Goal: Task Accomplishment & Management: Manage account settings

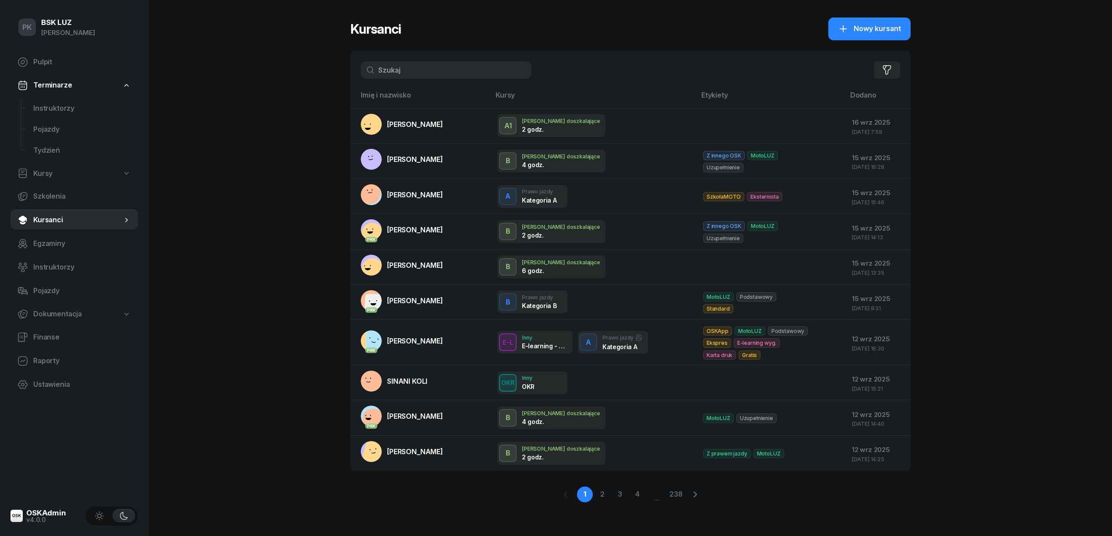
click at [403, 70] on input "text" at bounding box center [446, 70] width 171 height 18
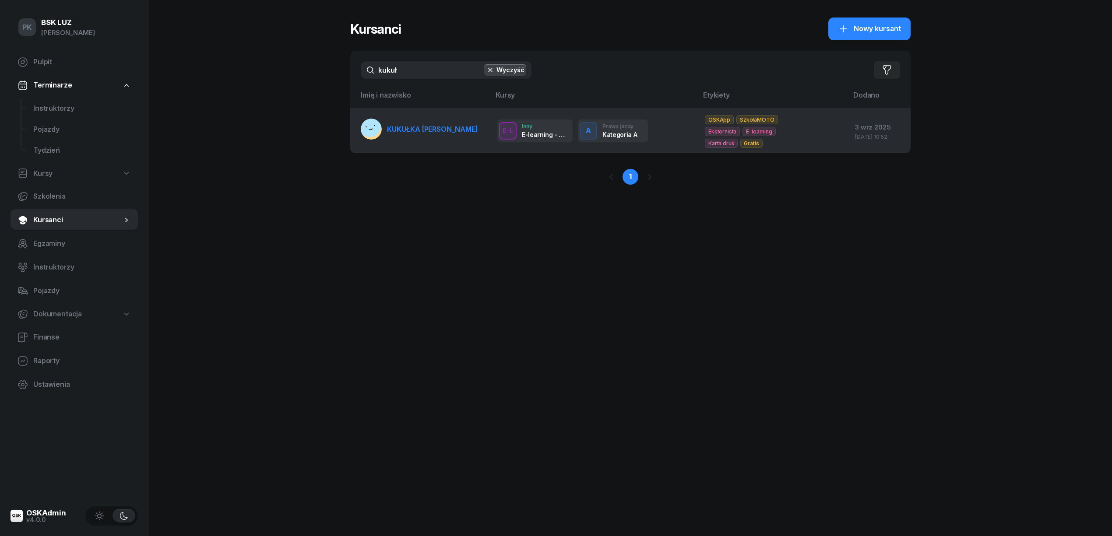
type input "kukuł"
click at [438, 123] on link "KUKUŁKA [PERSON_NAME]" at bounding box center [419, 129] width 117 height 21
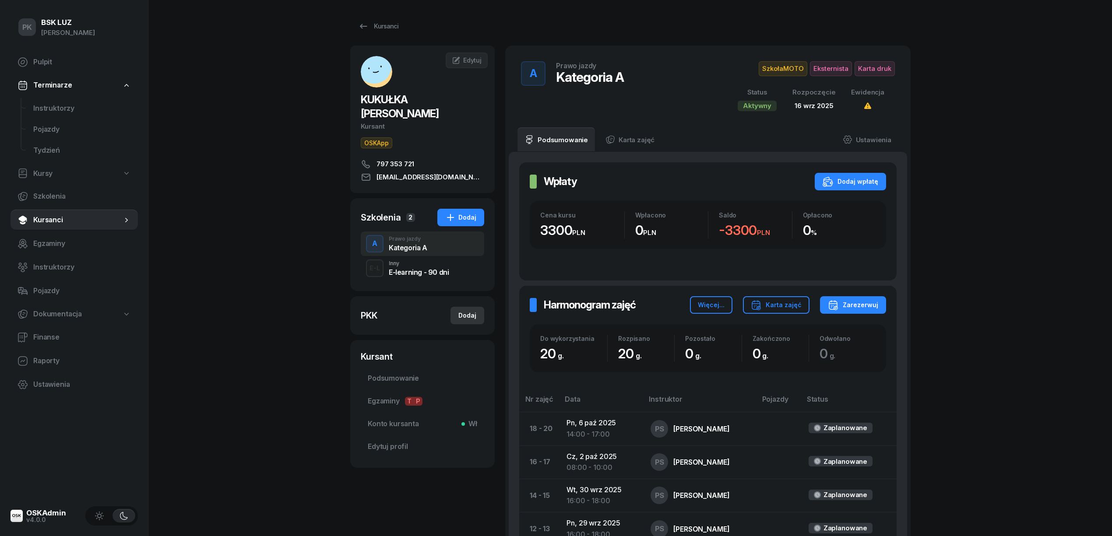
click at [468, 310] on div "Dodaj" at bounding box center [468, 315] width 18 height 11
select select
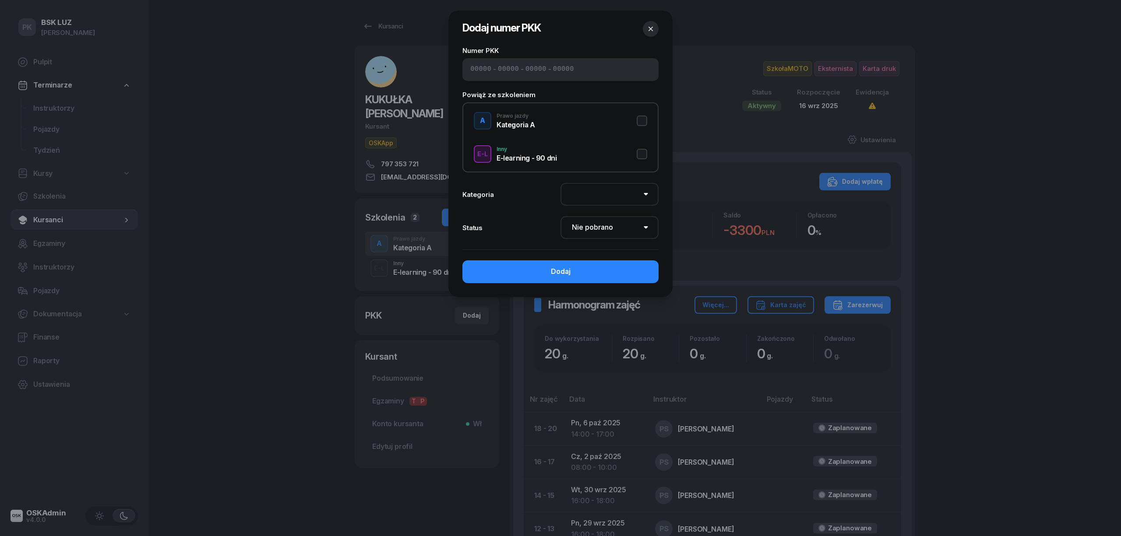
click at [480, 64] on input at bounding box center [480, 69] width 21 height 11
type input "92510"
type input "98056"
type input "76492"
type input "74114"
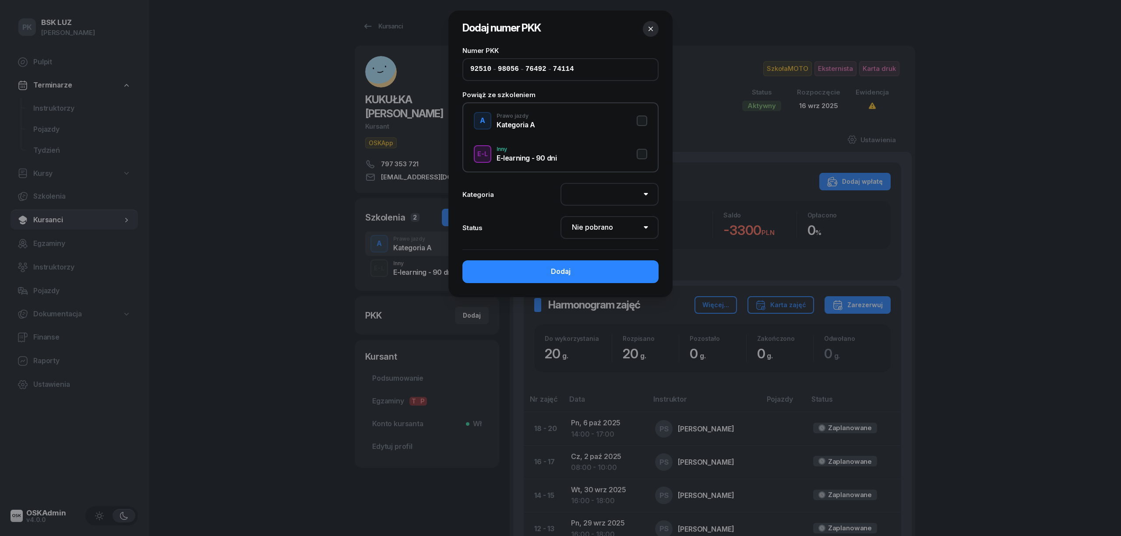
click at [643, 120] on button "A Prawo jazdy Kategoria A" at bounding box center [560, 121] width 173 height 18
select select "A"
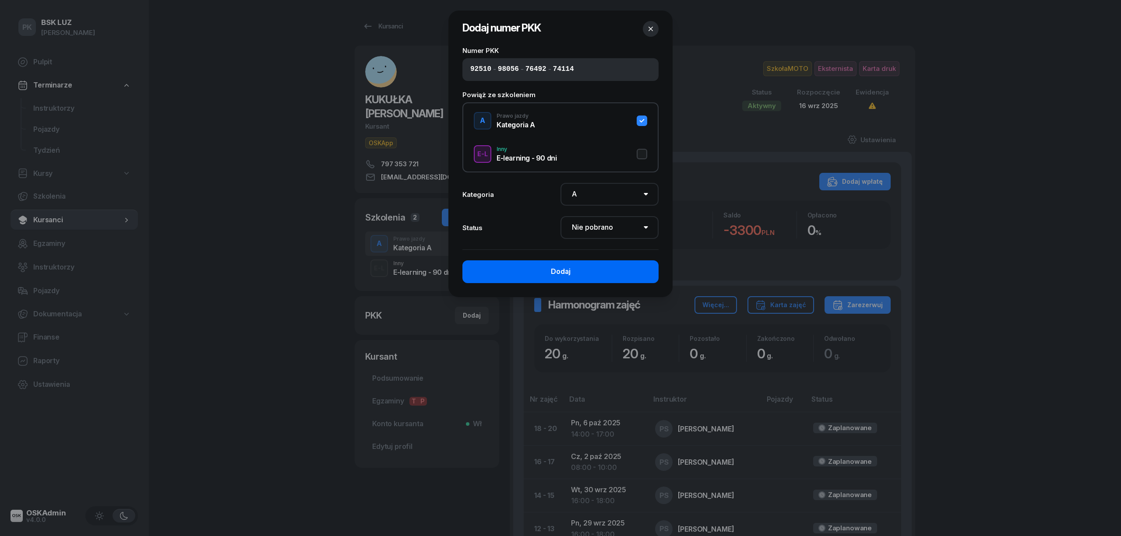
click at [607, 275] on button "Dodaj" at bounding box center [560, 272] width 196 height 23
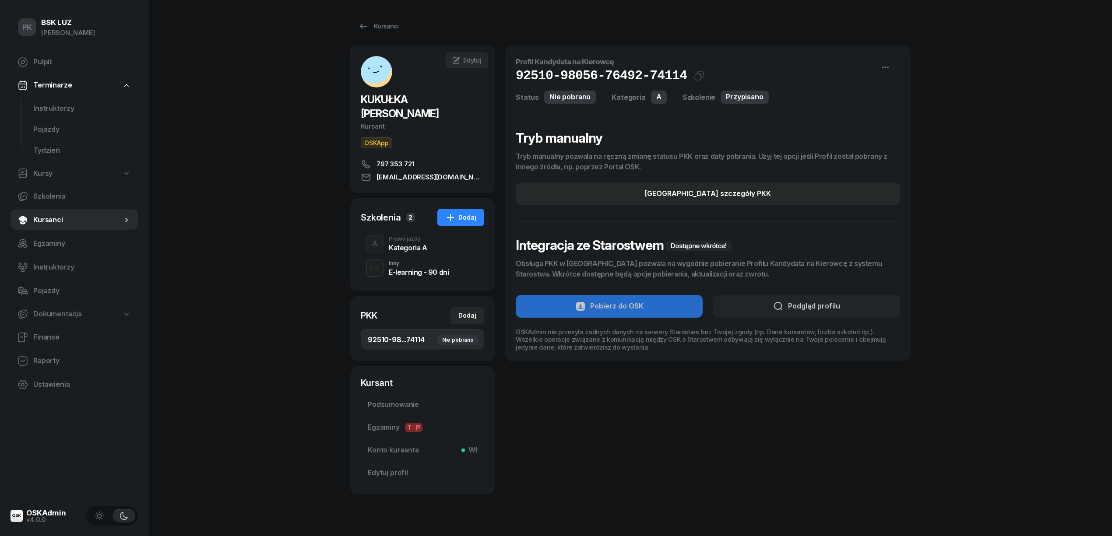
click at [406, 244] on div "Kategoria A" at bounding box center [408, 247] width 39 height 7
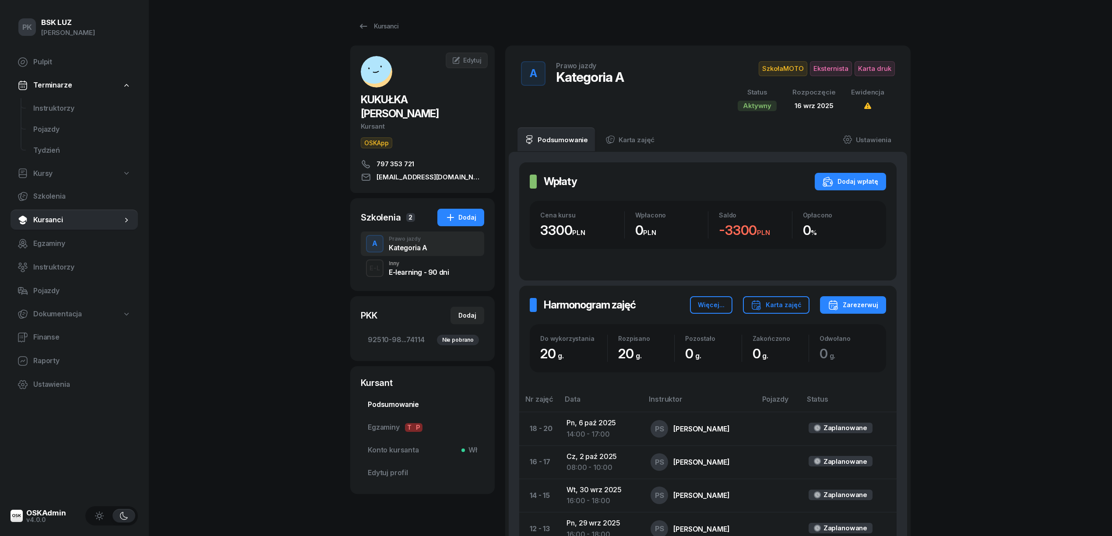
click at [399, 395] on link "Podsumowanie" at bounding box center [422, 405] width 123 height 21
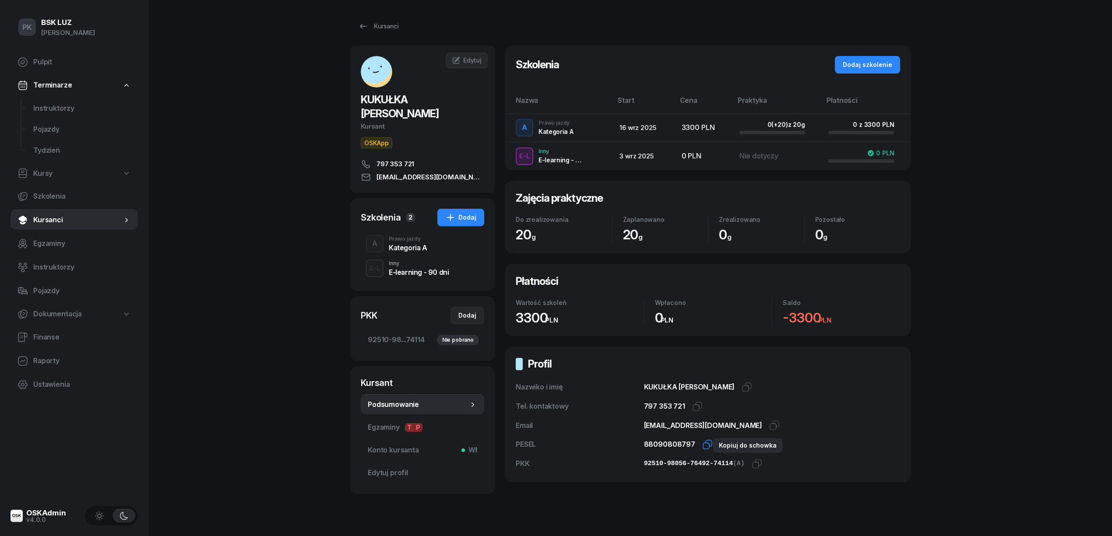
click at [704, 443] on icon "button" at bounding box center [707, 445] width 11 height 11
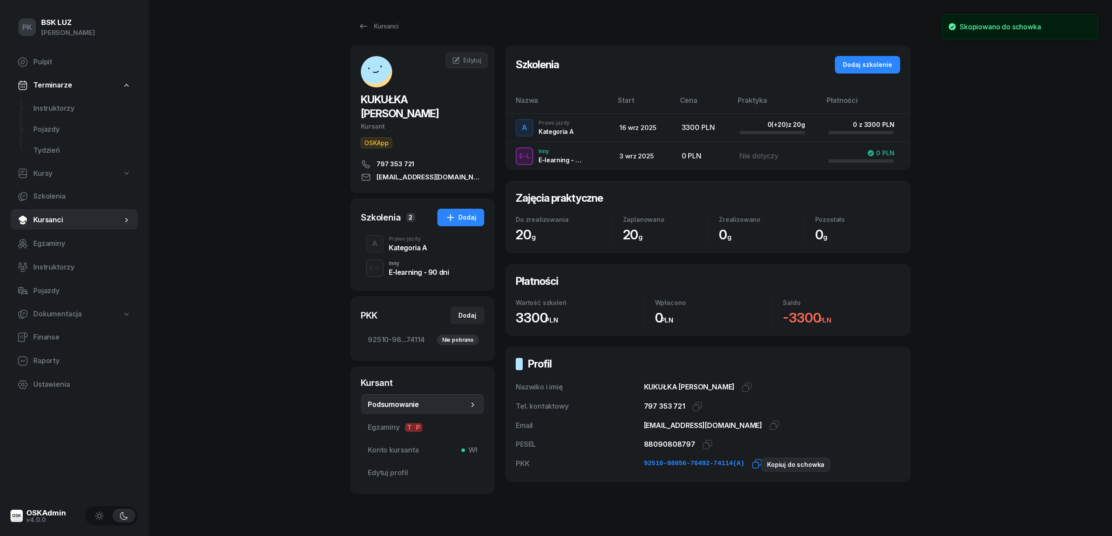
click at [752, 465] on icon "button" at bounding box center [757, 464] width 11 height 11
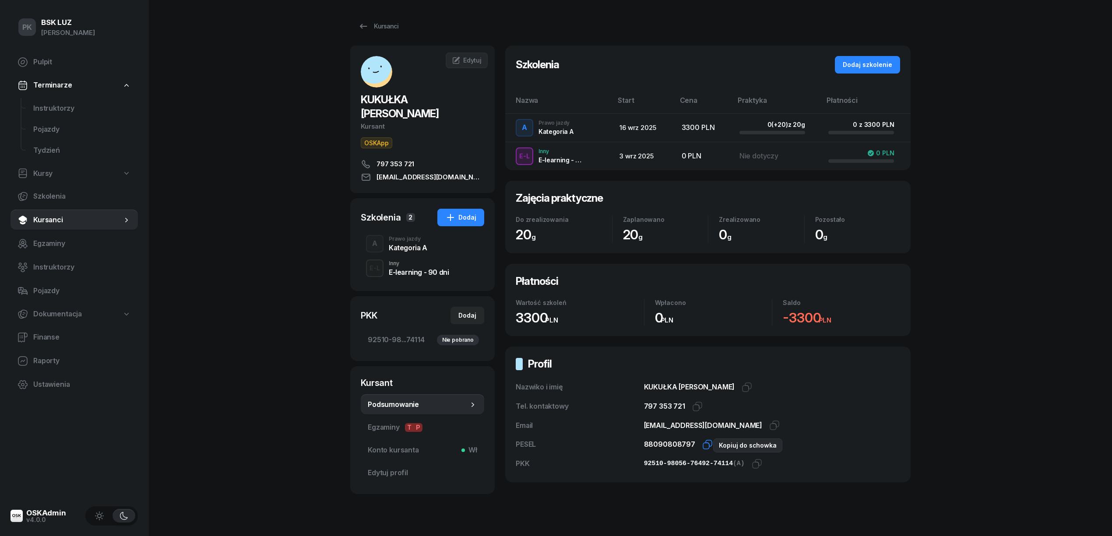
click at [705, 448] on icon "button" at bounding box center [707, 445] width 11 height 11
click at [469, 56] on span "Edytuj" at bounding box center [472, 59] width 18 height 7
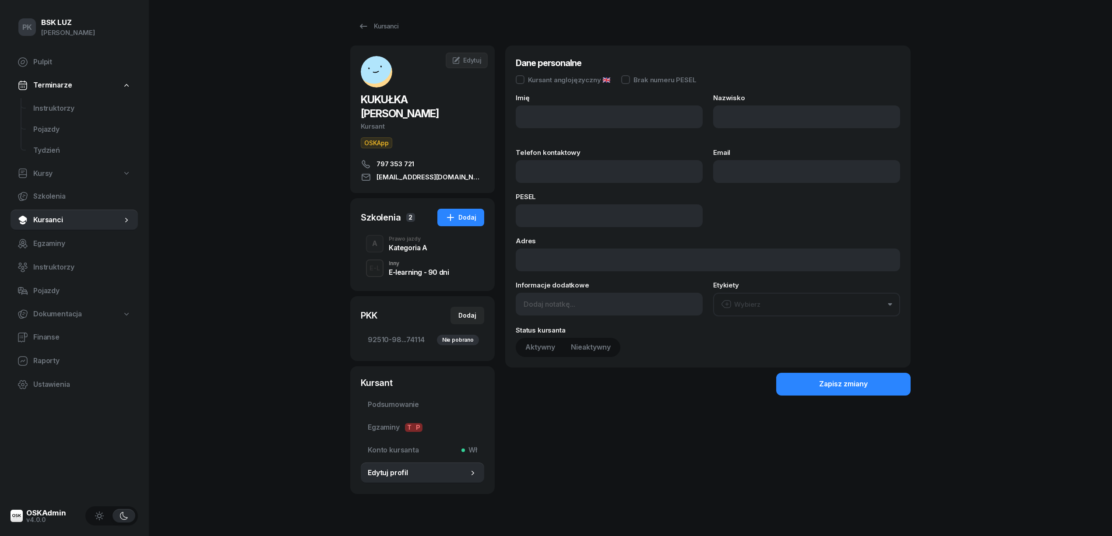
type input "[PERSON_NAME]"
type input "KUKUŁKA"
type input "797 353 721"
type input "[EMAIL_ADDRESS][DOMAIN_NAME]"
type input "88090808797"
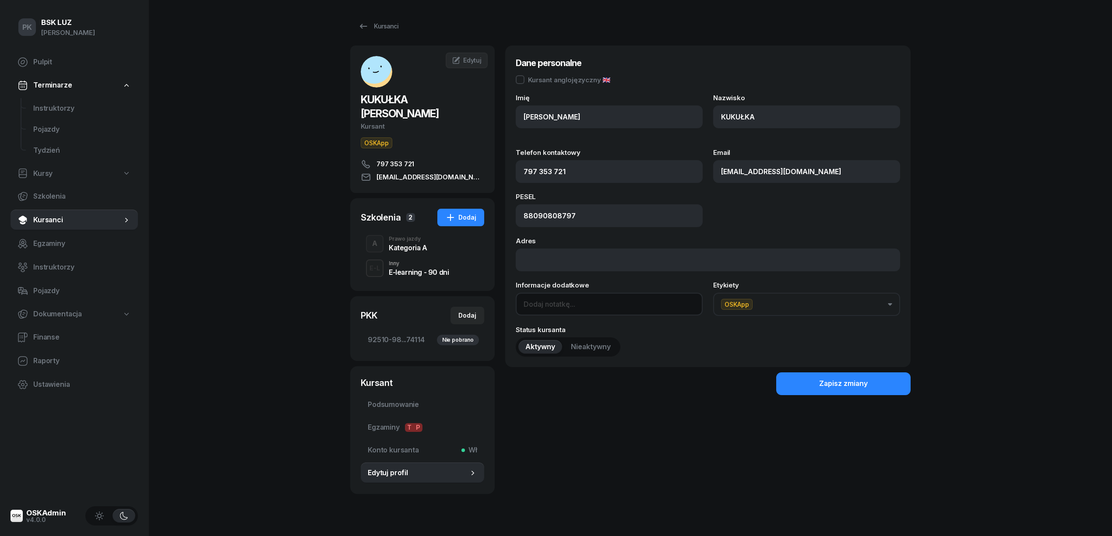
click at [540, 309] on input at bounding box center [609, 304] width 187 height 23
type input "OL-brak"
click at [794, 383] on button "Zapisz zmiany" at bounding box center [843, 384] width 134 height 23
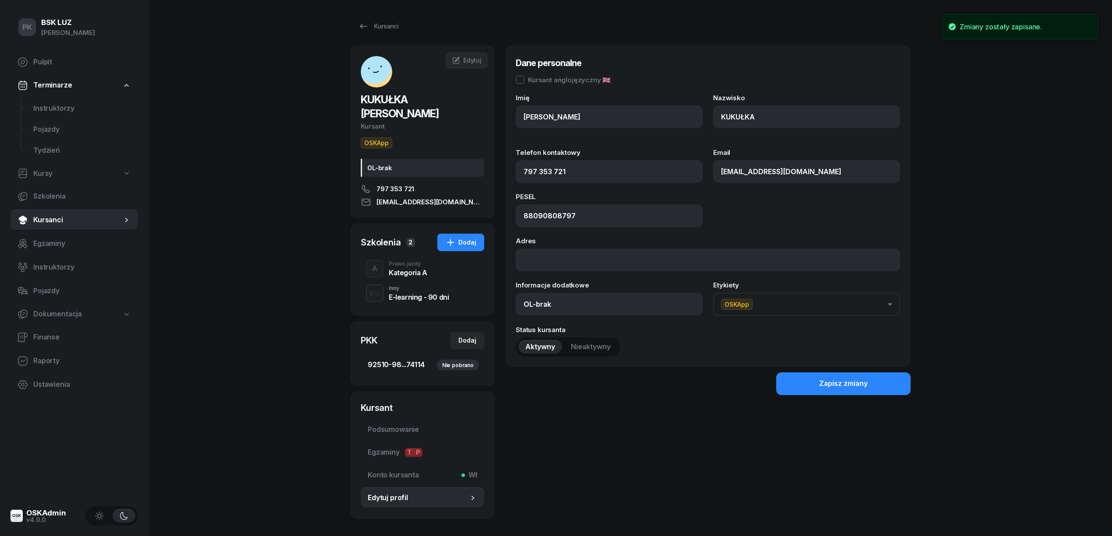
click at [379, 360] on span "92510-98...74114 Nie pobrano" at bounding box center [422, 365] width 109 height 11
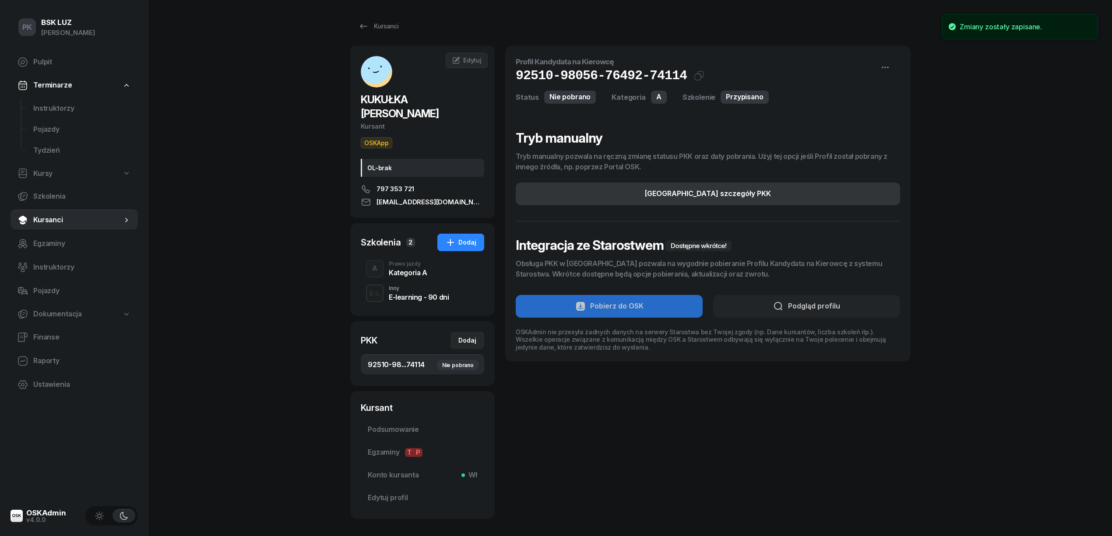
click at [711, 200] on button "[GEOGRAPHIC_DATA] szczegóły PKK" at bounding box center [708, 194] width 384 height 23
select select "A"
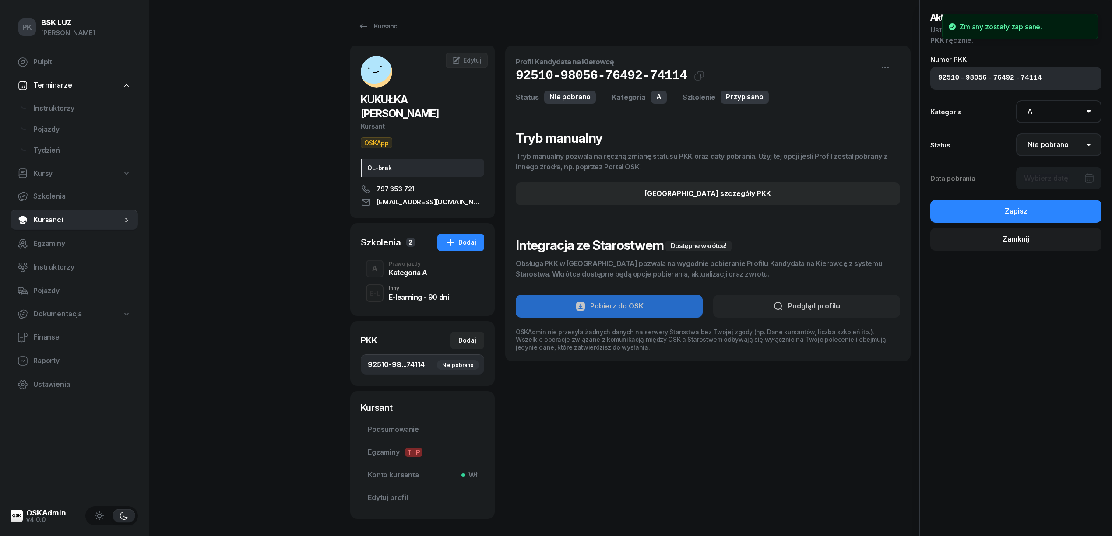
click at [1054, 145] on select "Nie pobrano Pobrano Zwrócono Zaktualizowano" at bounding box center [1059, 145] width 86 height 23
select select "Get"
click at [1016, 134] on select "Nie pobrano Pobrano Zwrócono Zaktualizowano" at bounding box center [1059, 145] width 86 height 23
click at [1051, 183] on div at bounding box center [1059, 178] width 86 height 23
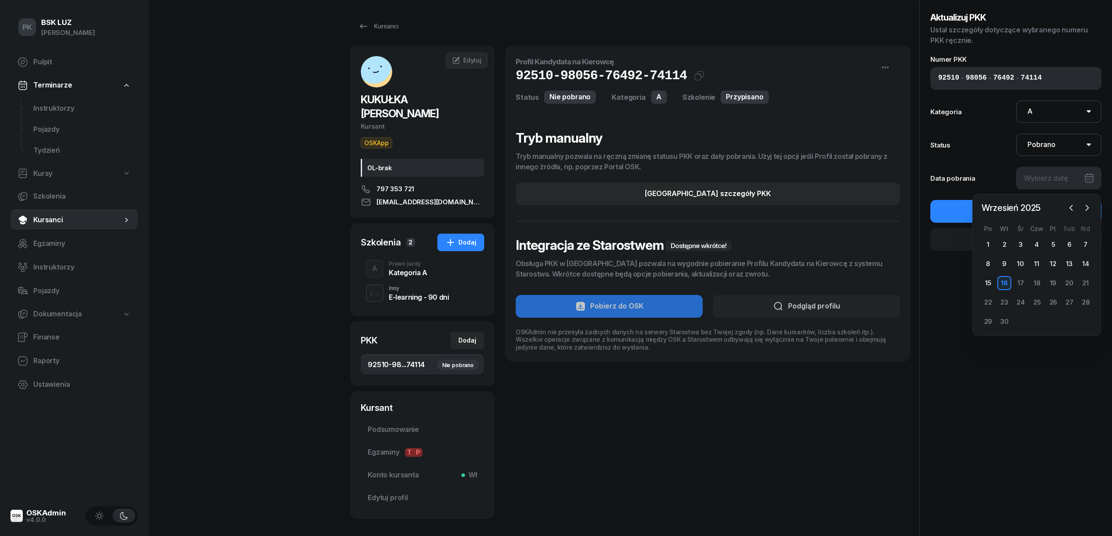
click at [1011, 278] on div "16" at bounding box center [1005, 283] width 14 height 14
type input "[DATE]"
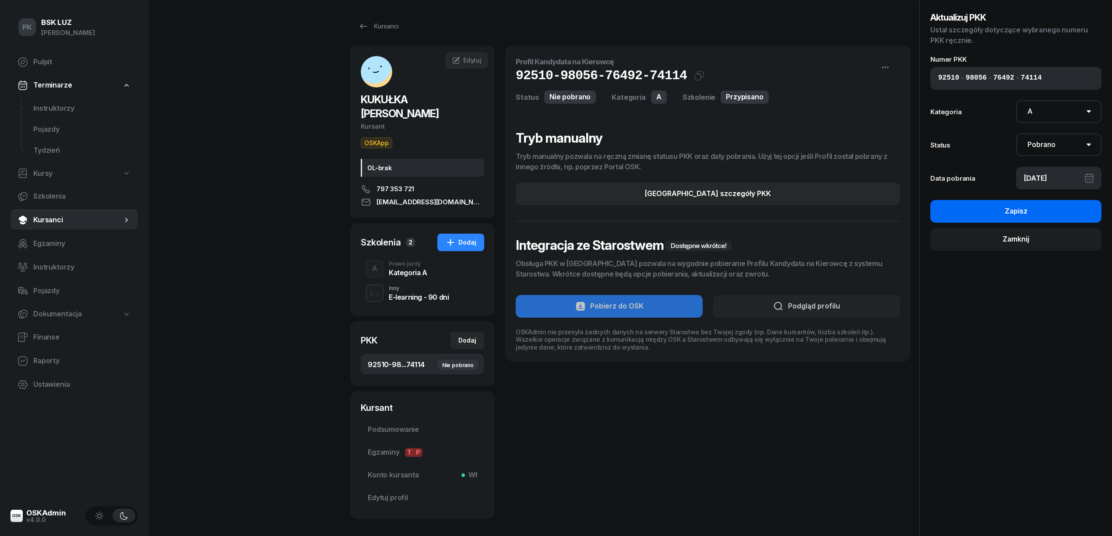
click at [1001, 215] on button "Zapisz" at bounding box center [1016, 211] width 171 height 23
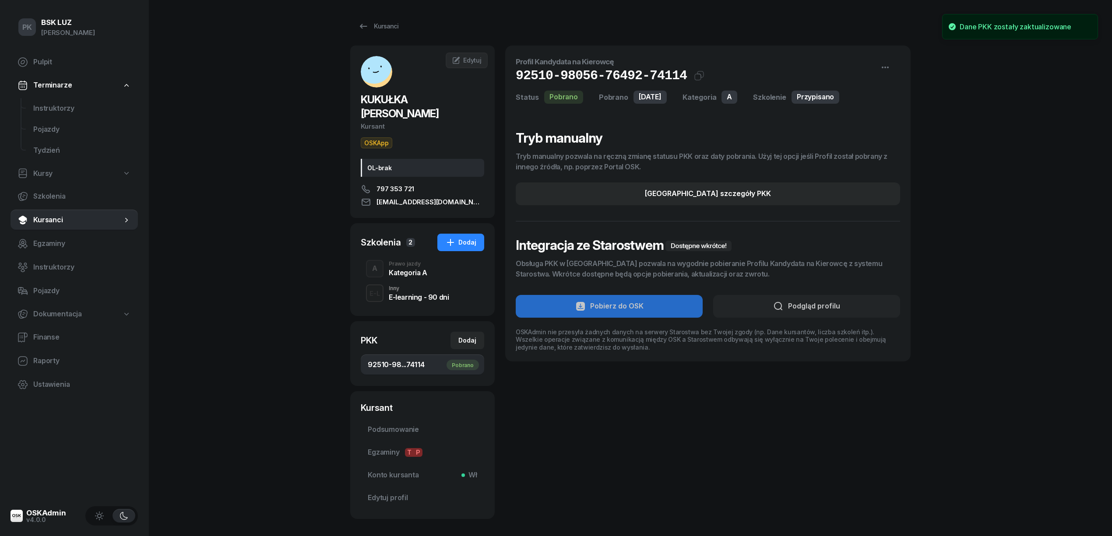
click at [402, 269] on div "Kategoria A" at bounding box center [408, 272] width 39 height 7
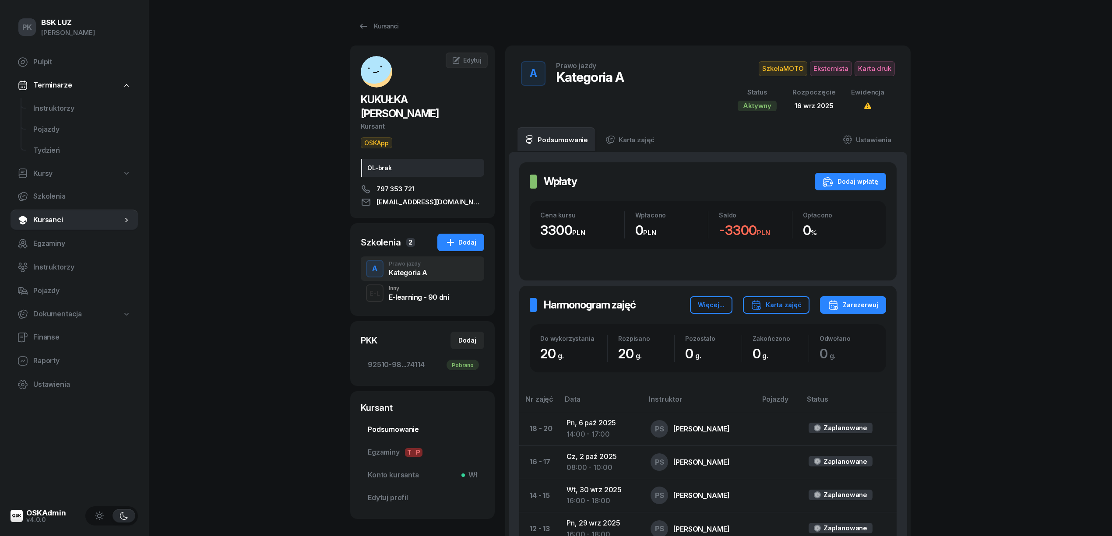
click at [420, 424] on span "Podsumowanie" at bounding box center [422, 429] width 109 height 11
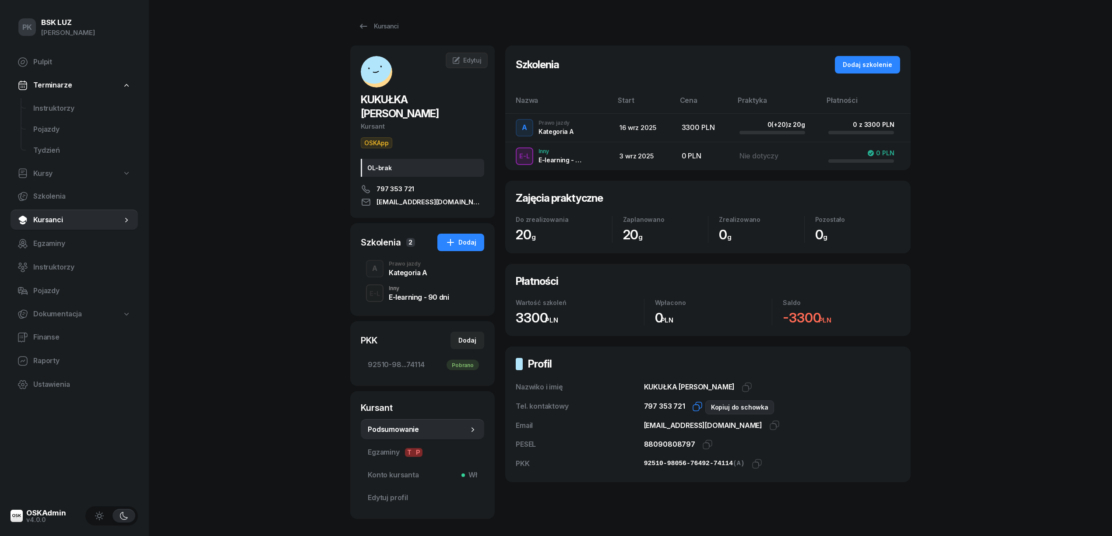
click at [693, 407] on icon "button" at bounding box center [697, 407] width 11 height 11
click at [388, 28] on div "Kursanci" at bounding box center [378, 26] width 40 height 11
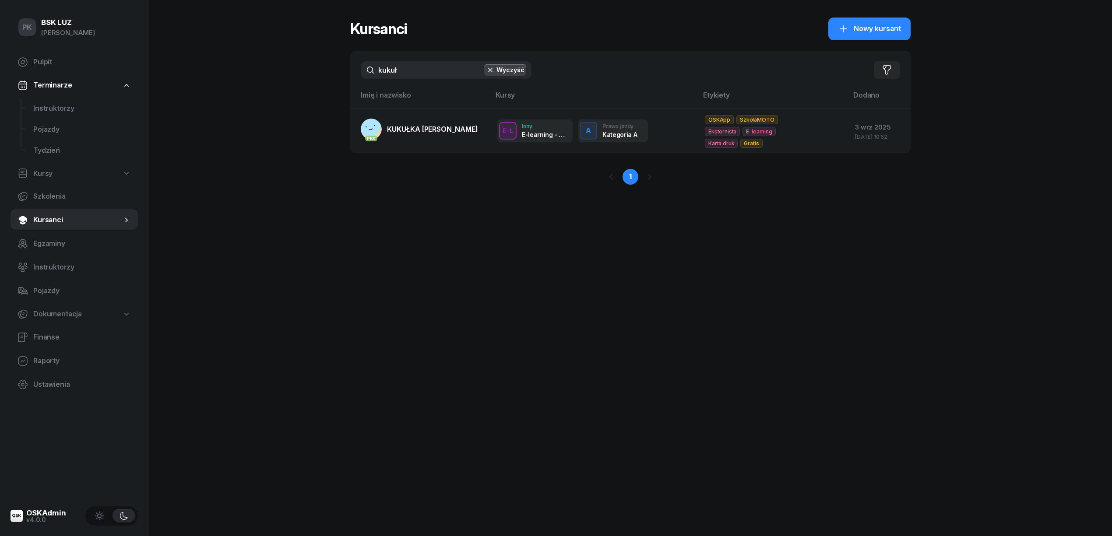
drag, startPoint x: 409, startPoint y: 71, endPoint x: 330, endPoint y: 71, distance: 79.3
click at [330, 71] on div "PK BSK [PERSON_NAME] Pulpit Terminarze Instruktorzy Pojazdy Tydzień Kursy Szkol…" at bounding box center [556, 268] width 1112 height 536
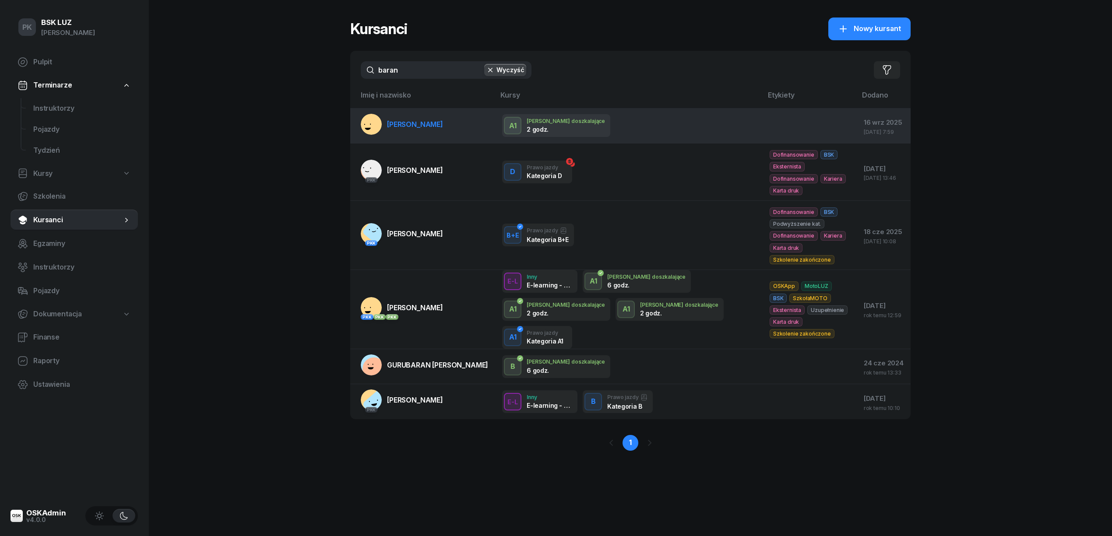
type input "baran"
click at [474, 125] on td "[PERSON_NAME]" at bounding box center [422, 125] width 145 height 35
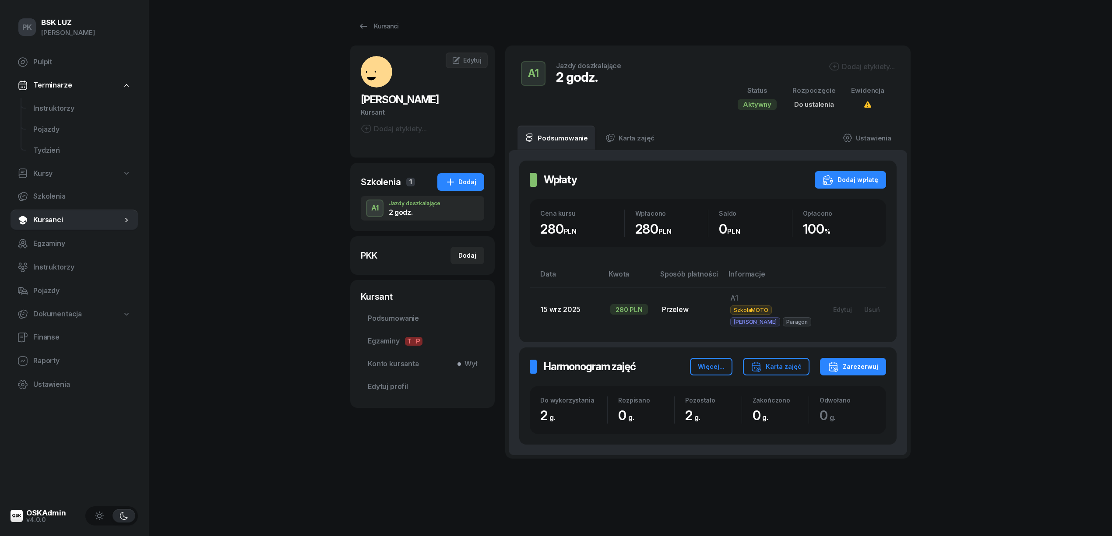
click at [380, 35] on div "Kursanci [PERSON_NAME] etykiety... EB [PERSON_NAME] Kursant Edytuj Szkolenia 1 …" at bounding box center [630, 251] width 561 height 503
click at [379, 28] on div "Kursanci" at bounding box center [378, 26] width 40 height 11
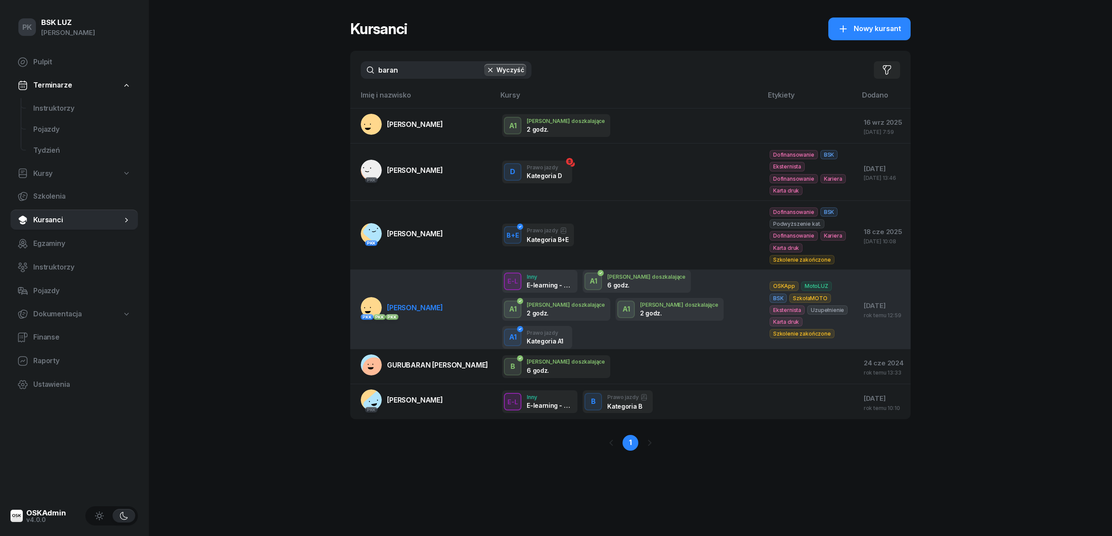
click at [427, 300] on td "PKK PKK PKK [GEOGRAPHIC_DATA][PERSON_NAME]" at bounding box center [422, 309] width 145 height 79
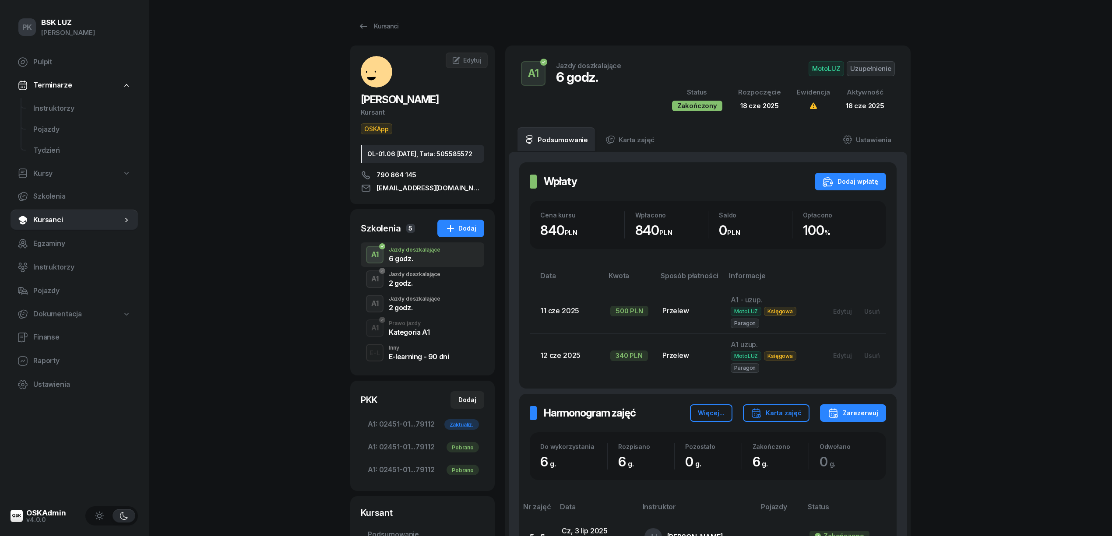
click at [417, 336] on div "Kategoria A1" at bounding box center [409, 332] width 41 height 7
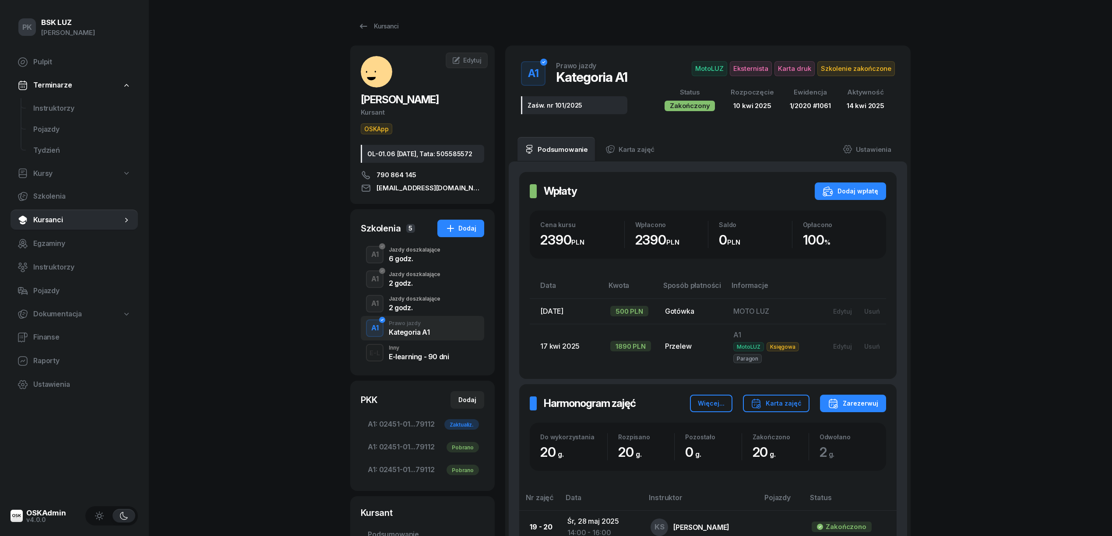
click at [421, 311] on div "2 godz." at bounding box center [415, 307] width 52 height 7
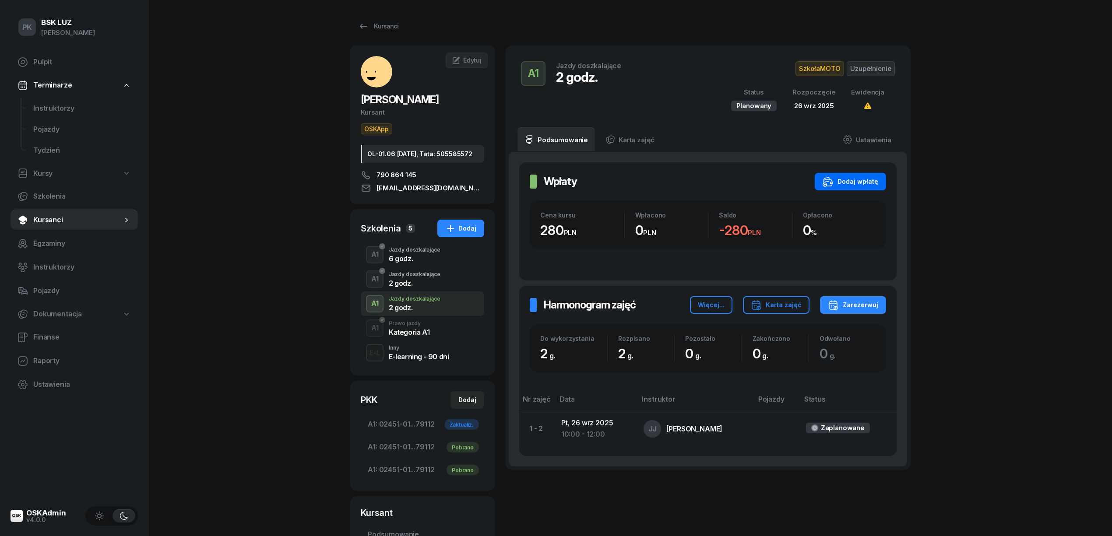
click at [866, 180] on div "Dodaj wpłatę" at bounding box center [851, 181] width 56 height 11
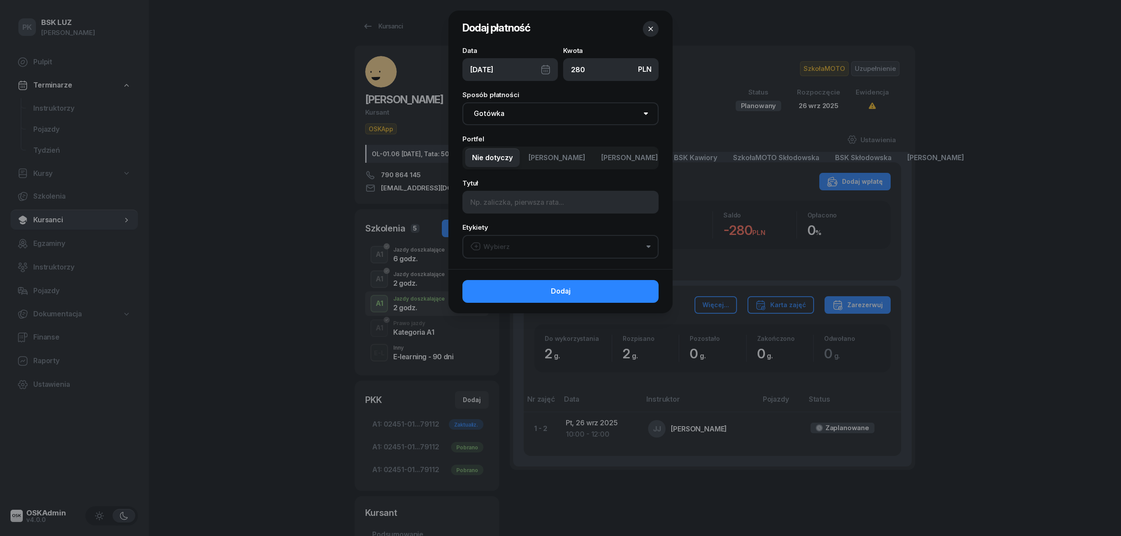
type input "280"
click at [547, 69] on div "[DATE]" at bounding box center [509, 69] width 95 height 23
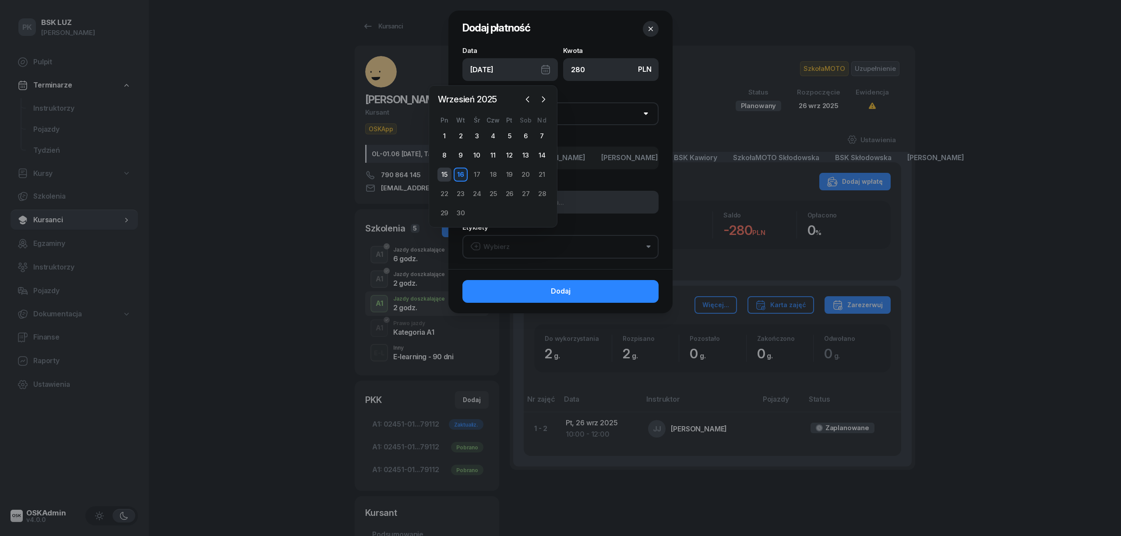
click at [449, 174] on div "15" at bounding box center [444, 175] width 14 height 14
type input "[DATE]"
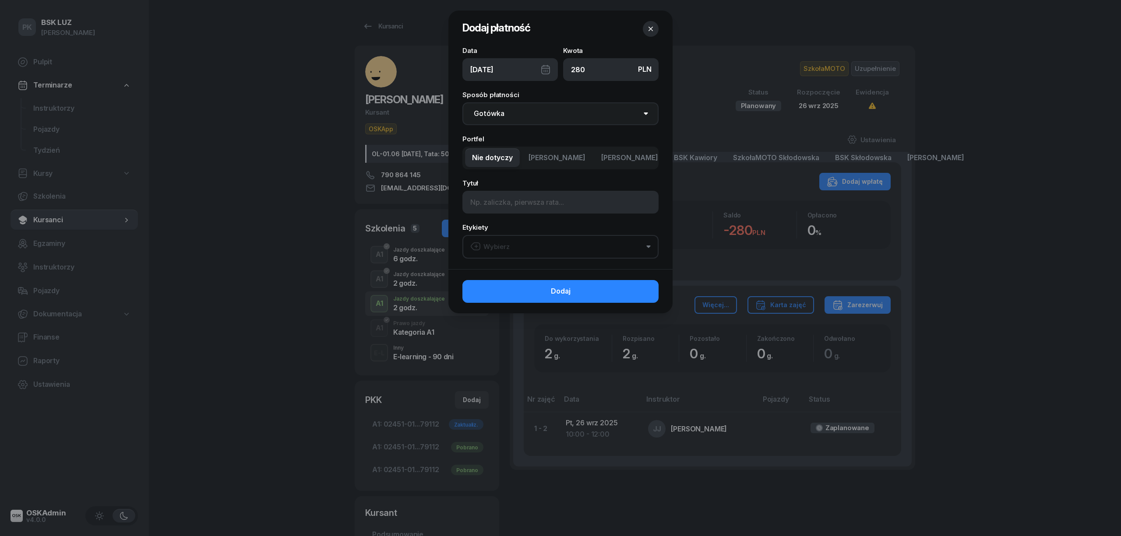
click at [554, 114] on select "Gotówka Karta Przelew Płatności online BLIK" at bounding box center [560, 113] width 196 height 23
select select "transfer"
click at [462, 102] on select "Gotówka Karta Przelew Płatności online BLIK" at bounding box center [560, 113] width 196 height 23
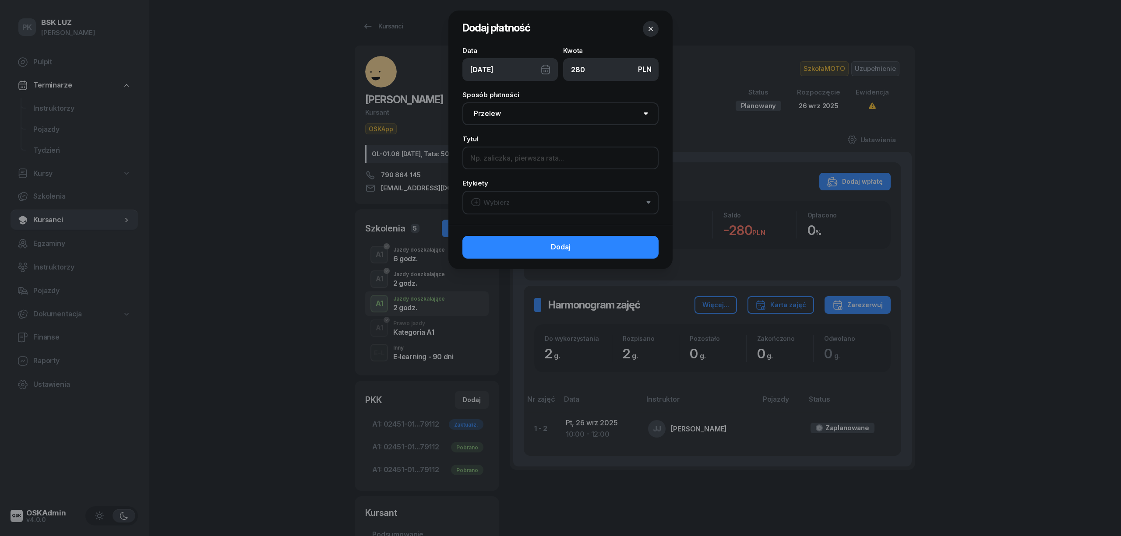
click at [533, 165] on input at bounding box center [560, 158] width 196 height 23
type input "2h uzupełnienie"
click at [523, 202] on button "Wybierz" at bounding box center [560, 203] width 196 height 24
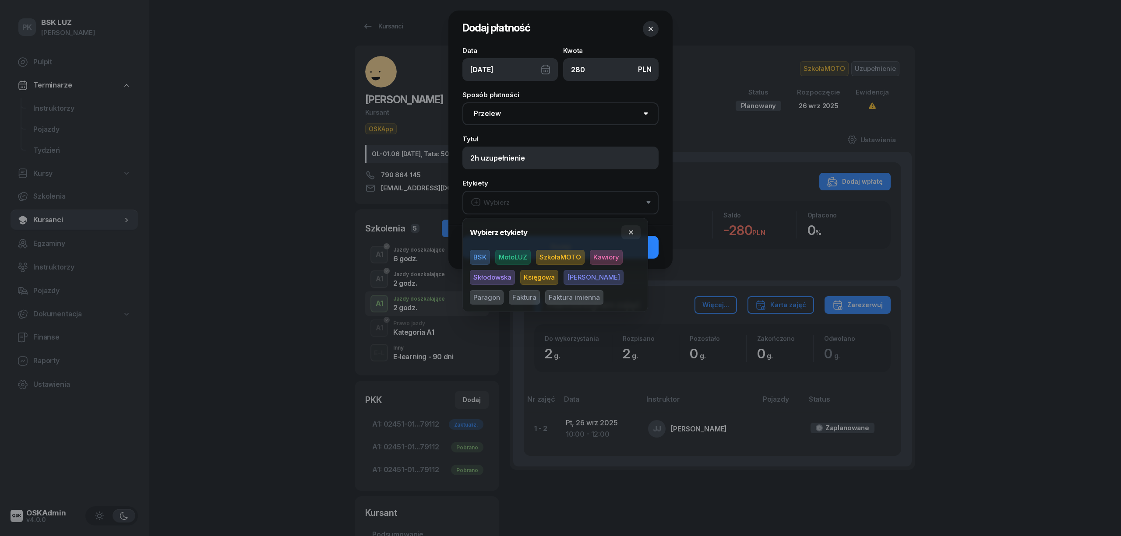
click at [554, 258] on span "SzkołaMOTO" at bounding box center [560, 257] width 49 height 15
click at [575, 275] on span "[PERSON_NAME]" at bounding box center [594, 277] width 60 height 15
click at [504, 290] on span "Paragon" at bounding box center [487, 297] width 34 height 15
click at [629, 228] on button "button" at bounding box center [630, 233] width 19 height 14
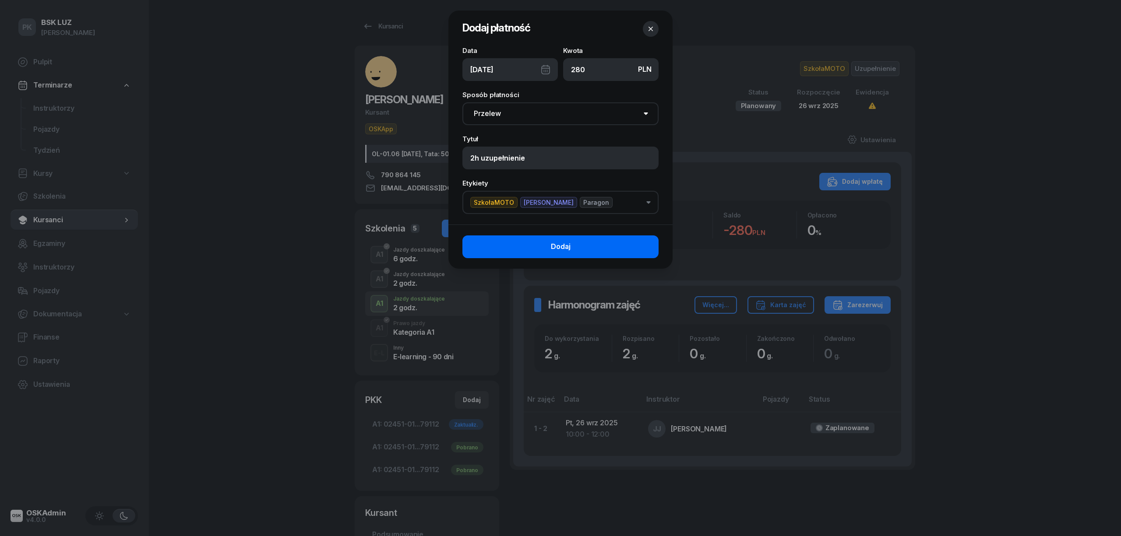
click at [638, 246] on button "Dodaj" at bounding box center [560, 247] width 196 height 23
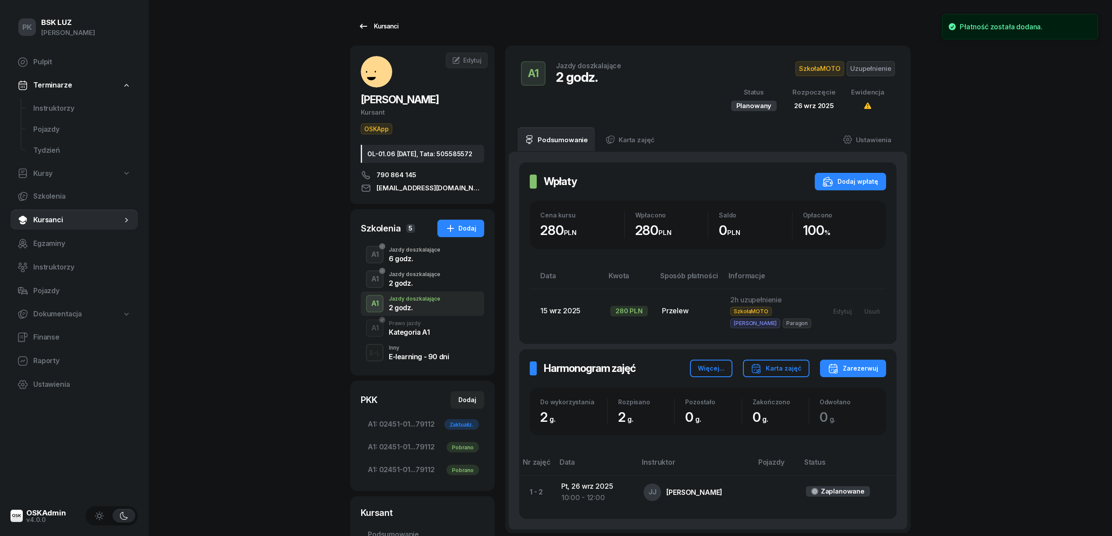
click at [384, 21] on div "Kursanci" at bounding box center [378, 26] width 40 height 11
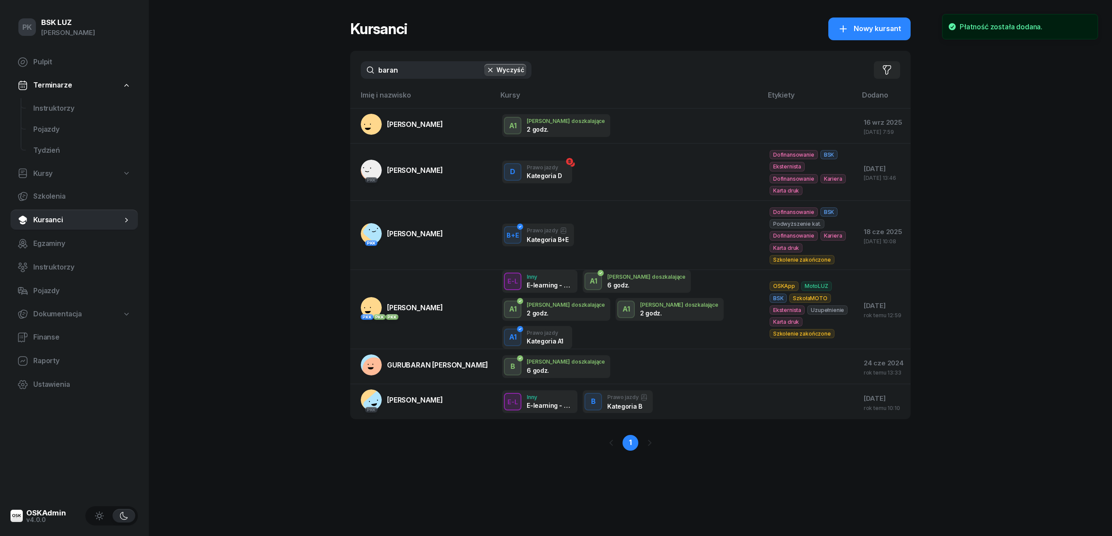
click at [410, 72] on input "baran" at bounding box center [446, 70] width 171 height 18
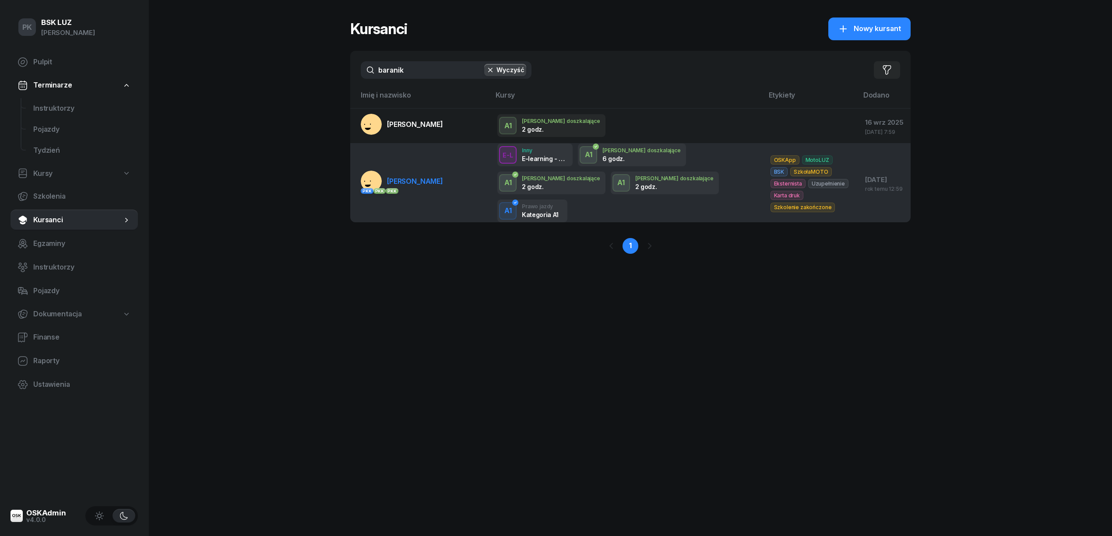
type input "baranik"
click at [449, 174] on td "PKK PKK PKK [GEOGRAPHIC_DATA][PERSON_NAME]" at bounding box center [420, 183] width 140 height 79
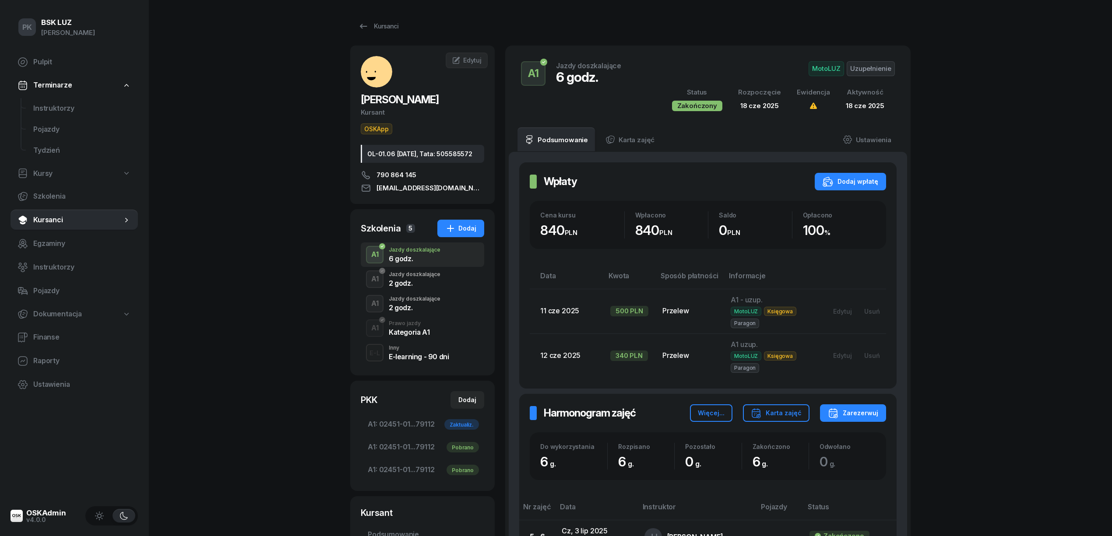
click at [412, 302] on div "Jazdy doszkalające" at bounding box center [415, 298] width 52 height 5
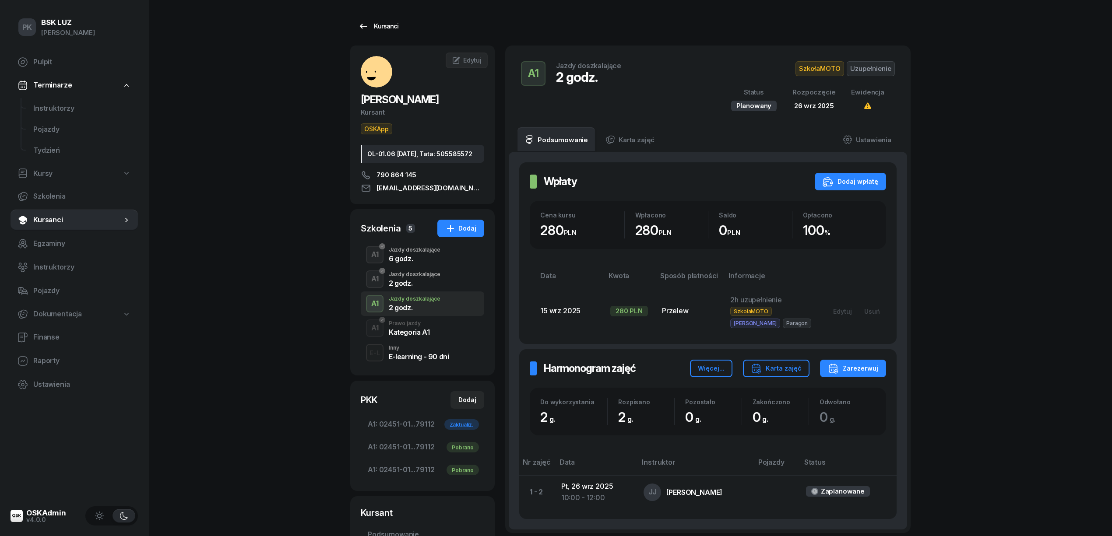
click at [379, 30] on div "Kursanci" at bounding box center [378, 26] width 40 height 11
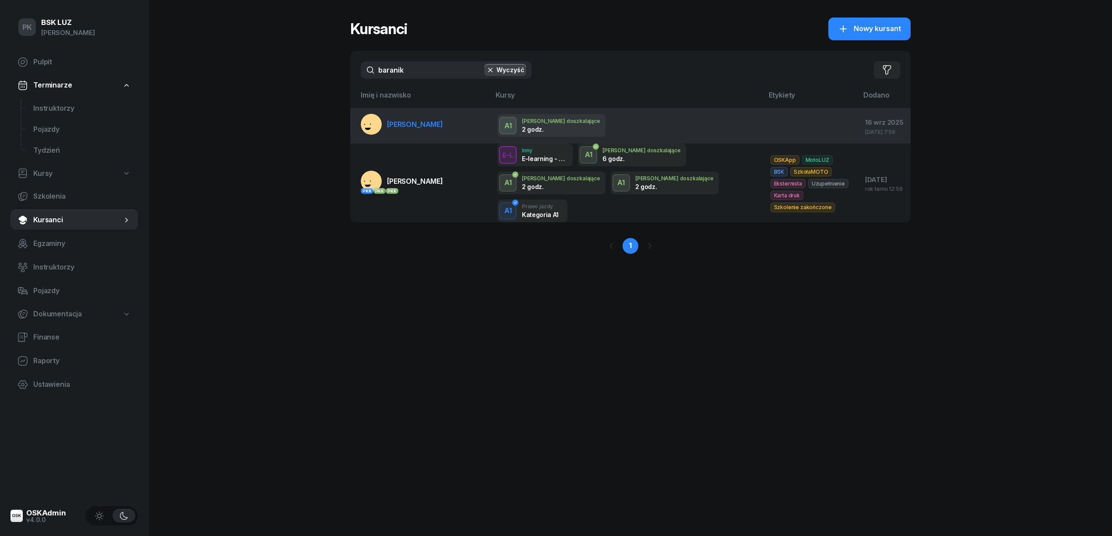
click at [405, 121] on span "[PERSON_NAME]" at bounding box center [415, 124] width 56 height 9
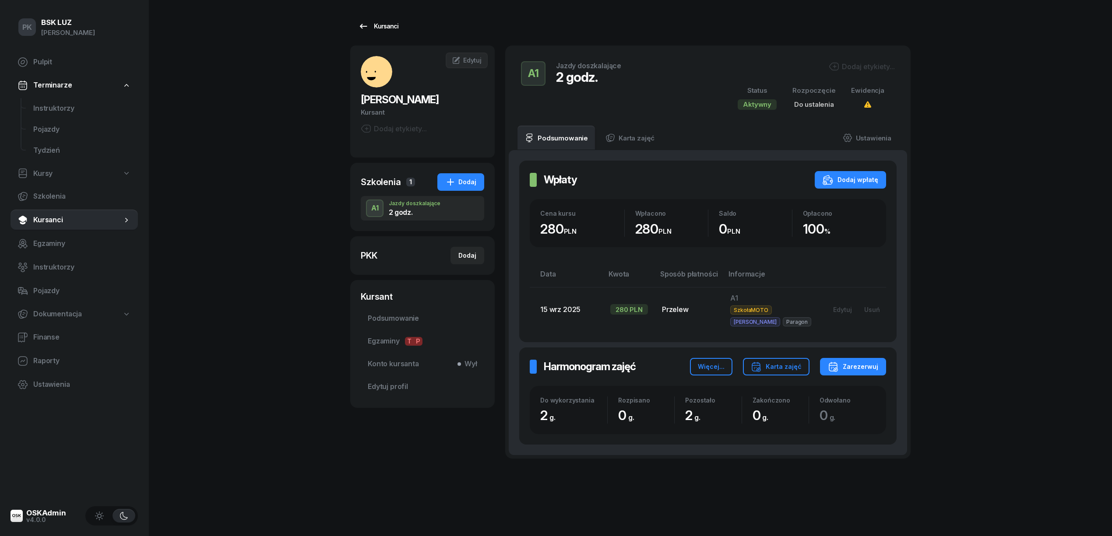
click at [384, 32] on link "Kursanci" at bounding box center [378, 27] width 56 height 18
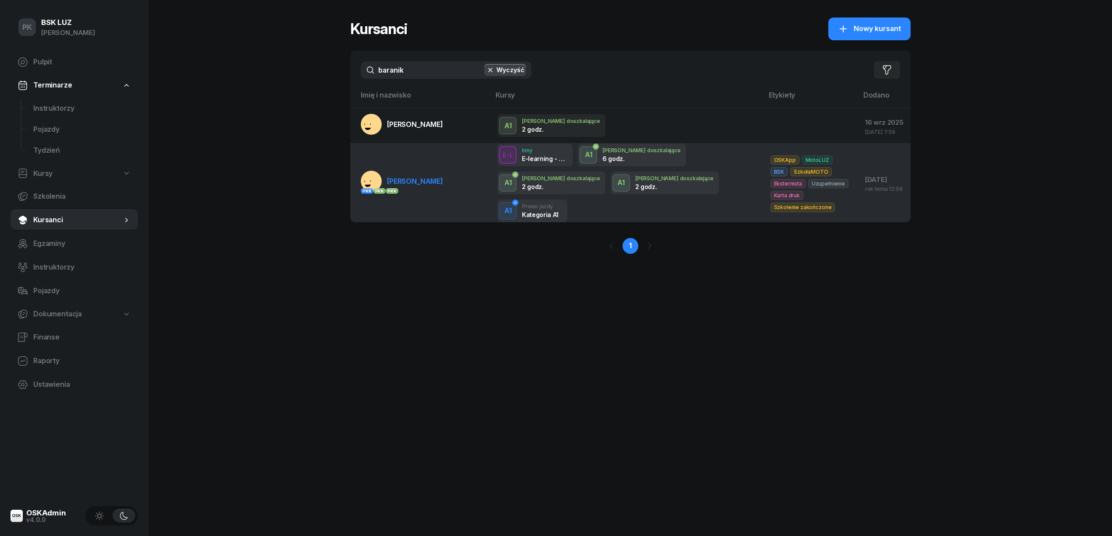
click at [423, 177] on span "[PERSON_NAME]" at bounding box center [415, 181] width 56 height 9
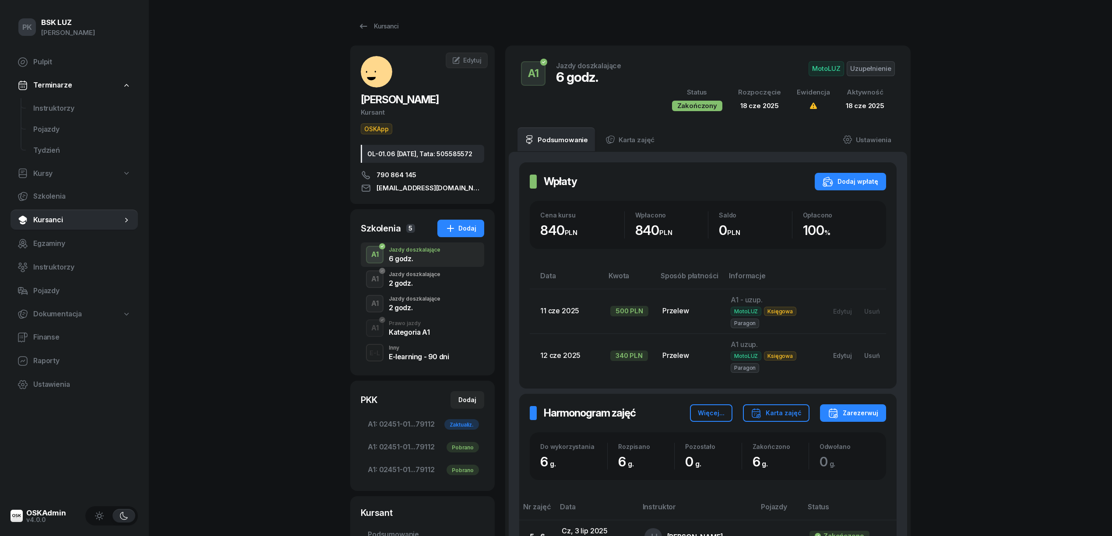
click at [752, 349] on span "A1 uzup." at bounding box center [744, 344] width 27 height 9
drag, startPoint x: 761, startPoint y: 349, endPoint x: 709, endPoint y: 345, distance: 51.4
click at [709, 345] on tr "[DATE] 340 PLN Przelew A1 uzup. MotoLUZ Księgowa Paragon Edytuj Usuń" at bounding box center [708, 356] width 356 height 44
copy tr "A1 uzup."
click at [408, 311] on div "2 godz." at bounding box center [415, 307] width 52 height 7
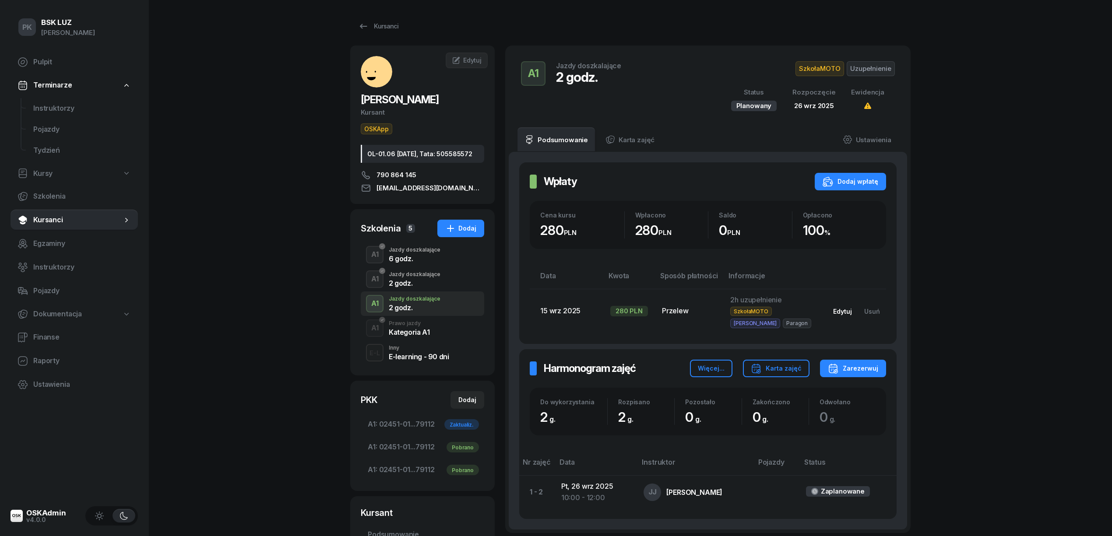
click at [844, 312] on div "Edytuj" at bounding box center [842, 311] width 19 height 7
select select "transfer"
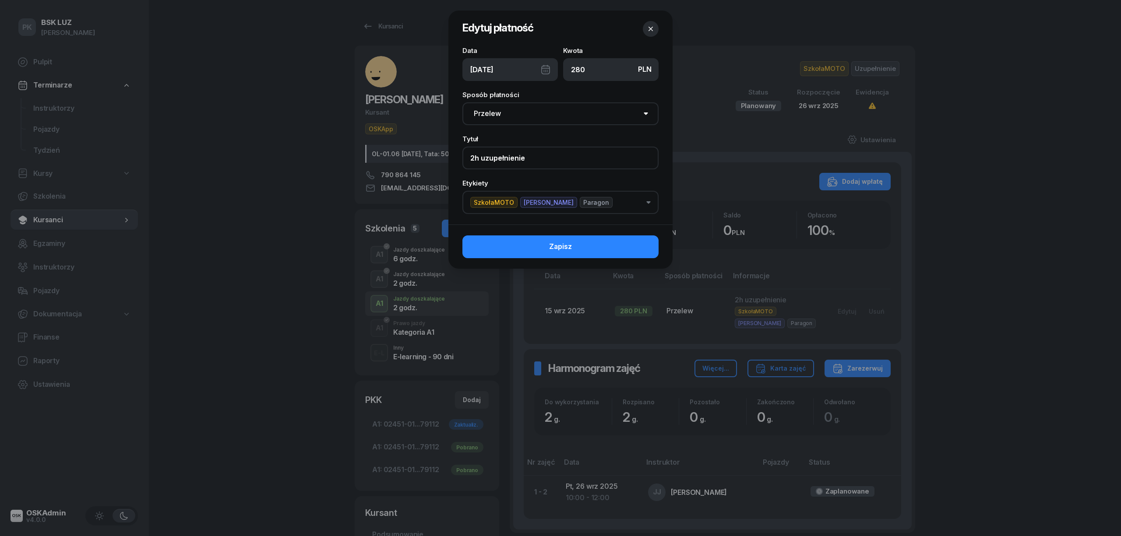
drag, startPoint x: 518, startPoint y: 151, endPoint x: 443, endPoint y: 148, distance: 75.4
click at [443, 148] on div "Edytuj płatność Data [DATE] Kwota PLN 280 Sposób płatności Gotówka Karta Przele…" at bounding box center [560, 268] width 1121 height 536
paste input "A1 uzup."
click at [476, 155] on input "A1 uzup." at bounding box center [560, 158] width 196 height 23
type input "A1 uzup."
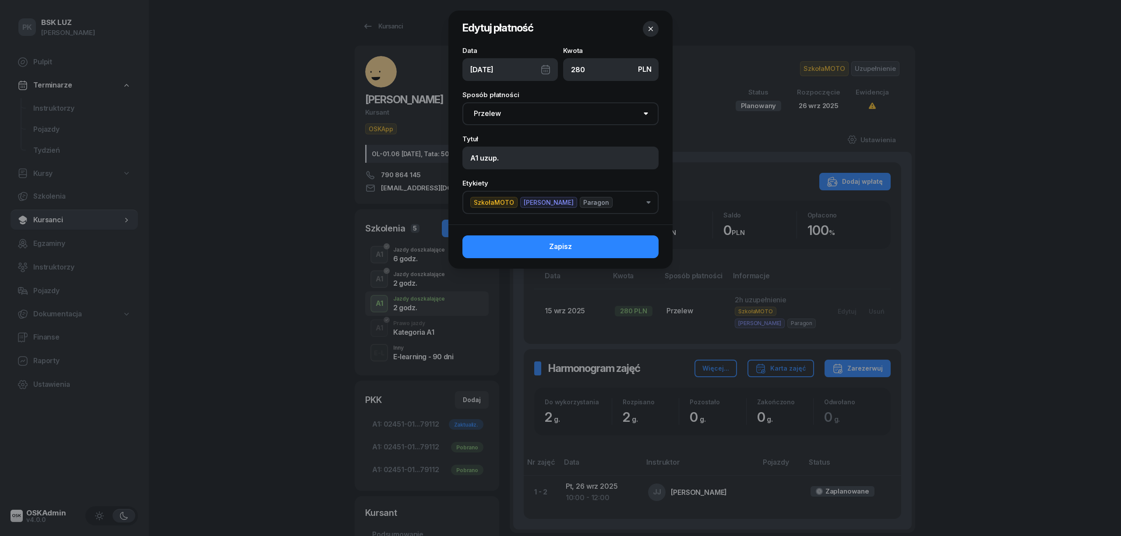
click at [550, 234] on div "Zapisz" at bounding box center [560, 247] width 224 height 44
click at [552, 244] on span "Zapisz" at bounding box center [560, 246] width 23 height 11
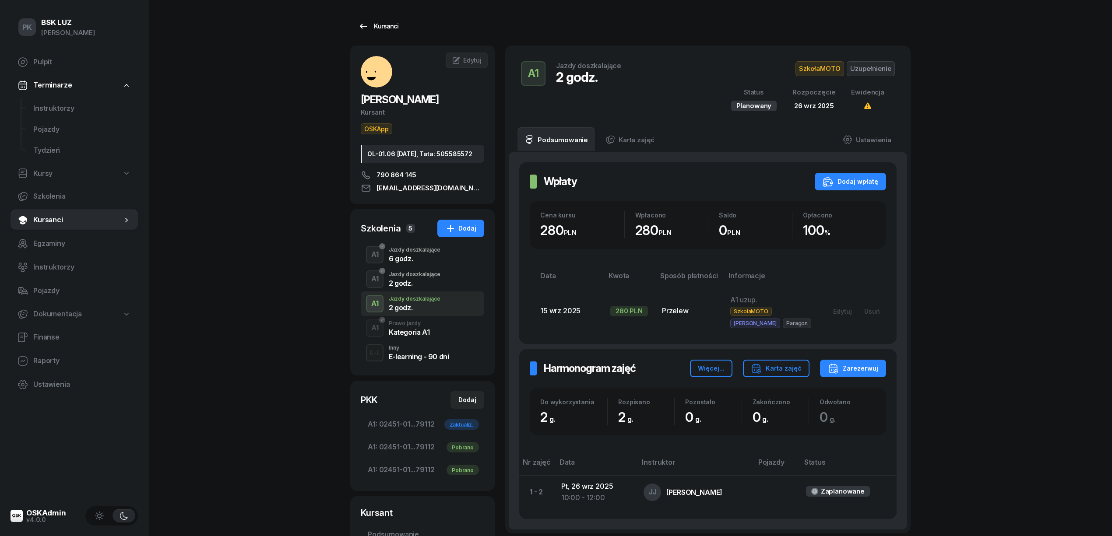
click at [372, 25] on div "Kursanci" at bounding box center [378, 26] width 40 height 11
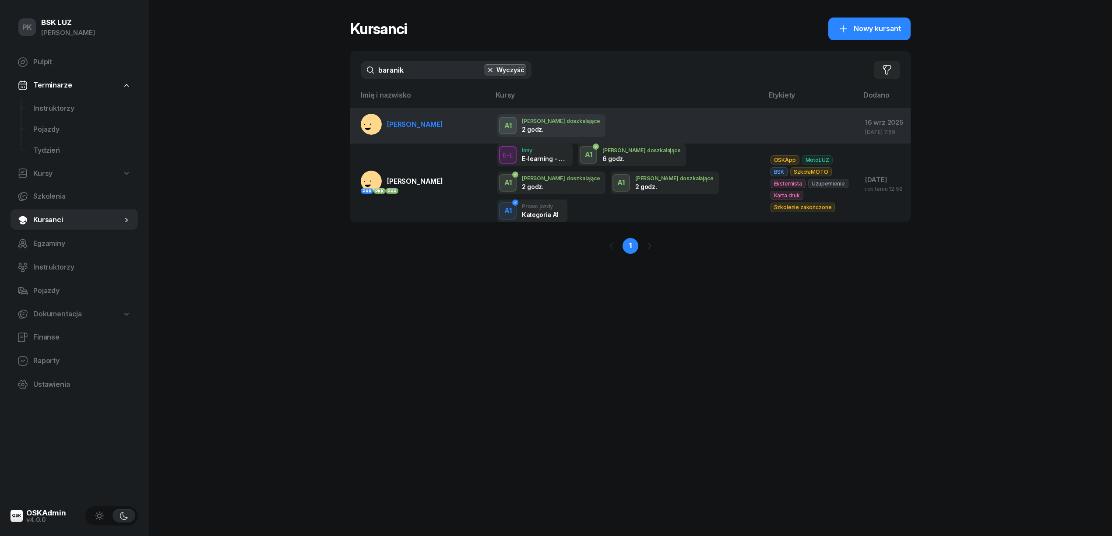
click at [447, 125] on td "[PERSON_NAME]" at bounding box center [420, 125] width 140 height 35
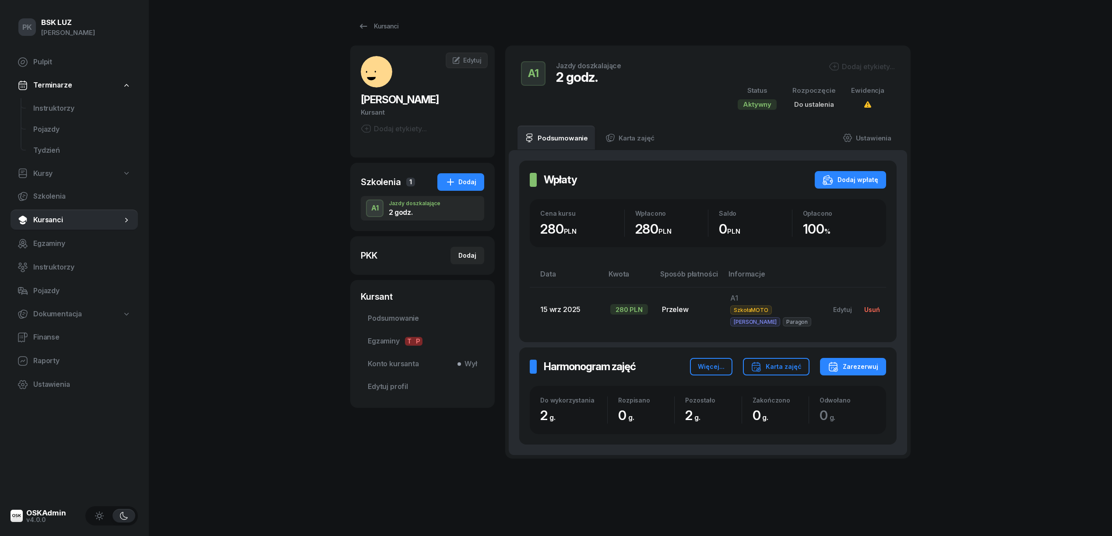
click at [865, 308] on div "Usuń" at bounding box center [872, 309] width 16 height 7
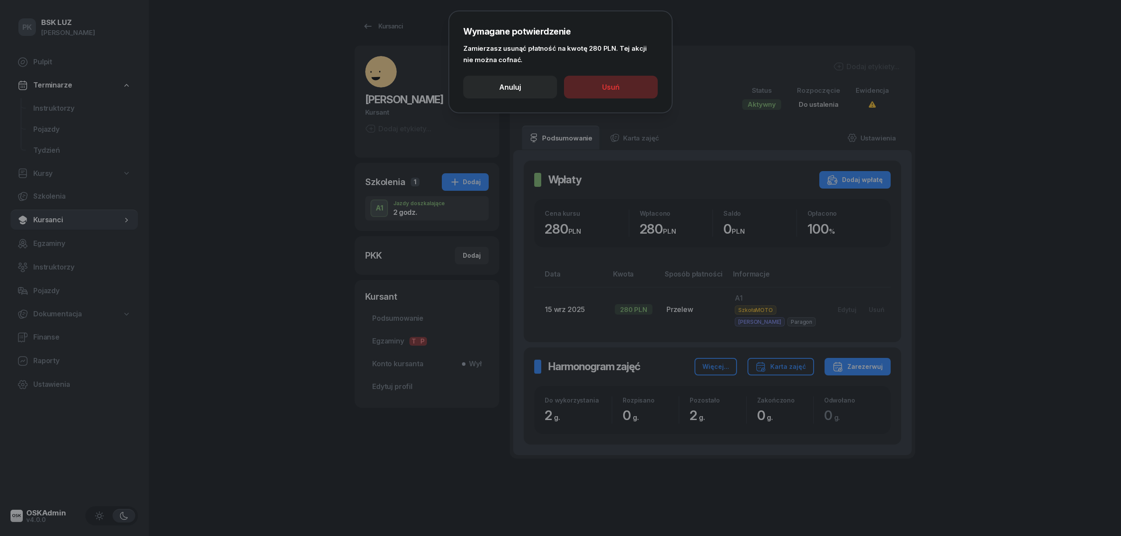
click at [612, 88] on div "Usuń" at bounding box center [611, 87] width 18 height 11
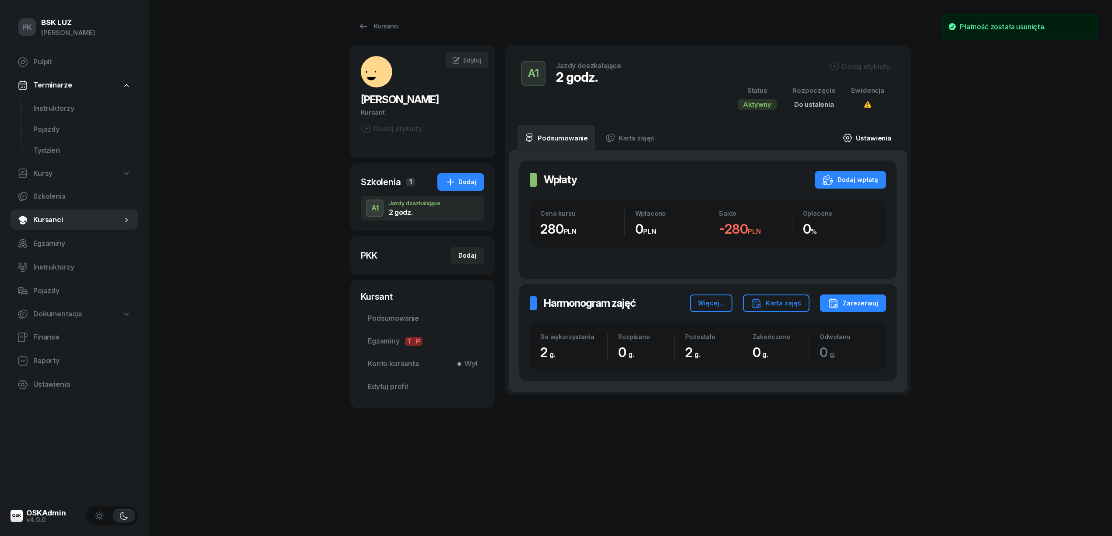
click at [874, 132] on link "Ustawienia" at bounding box center [867, 138] width 63 height 25
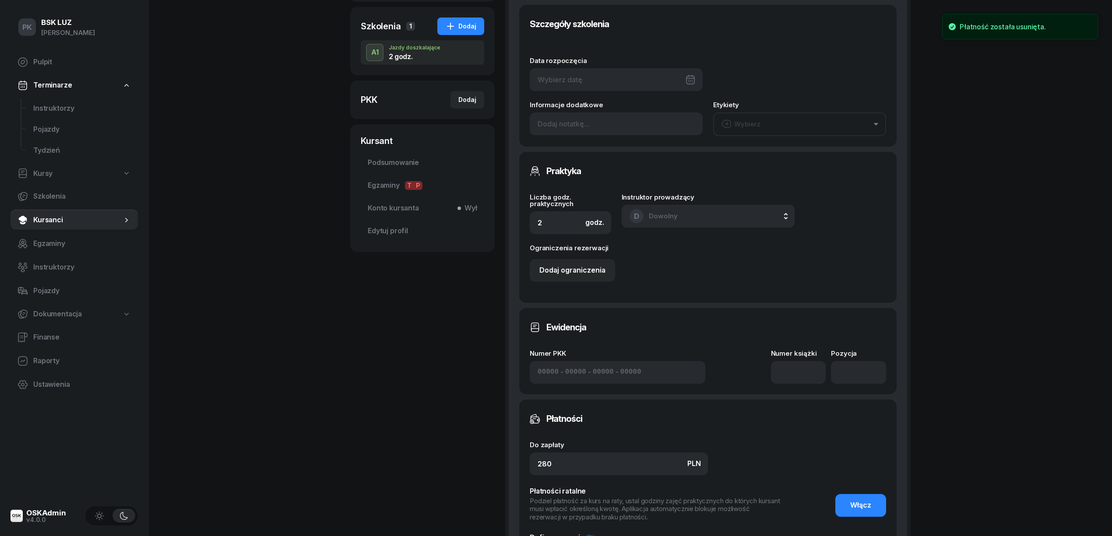
scroll to position [333, 0]
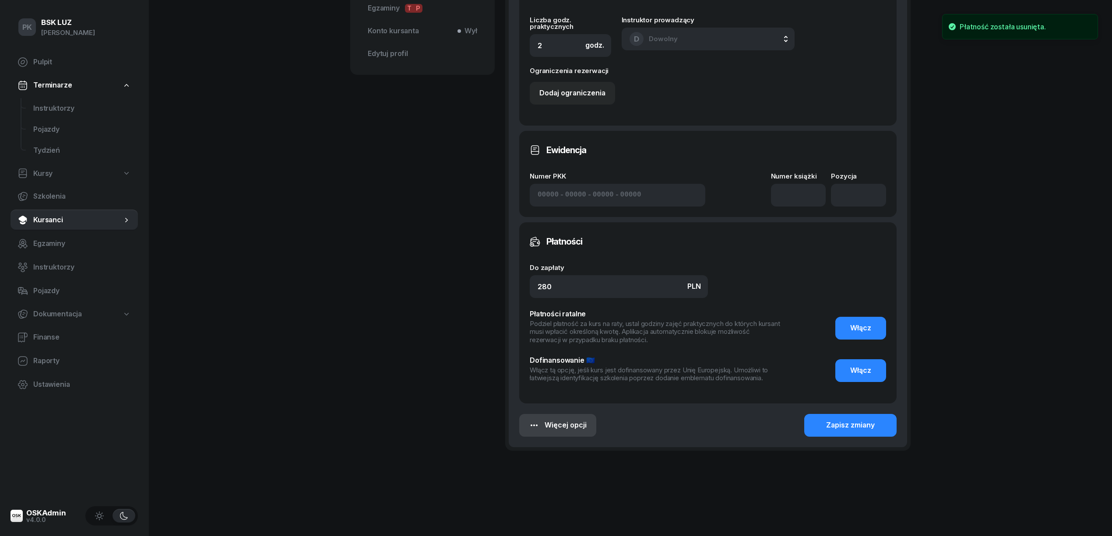
click at [586, 421] on button "Więcej opcji" at bounding box center [557, 425] width 77 height 23
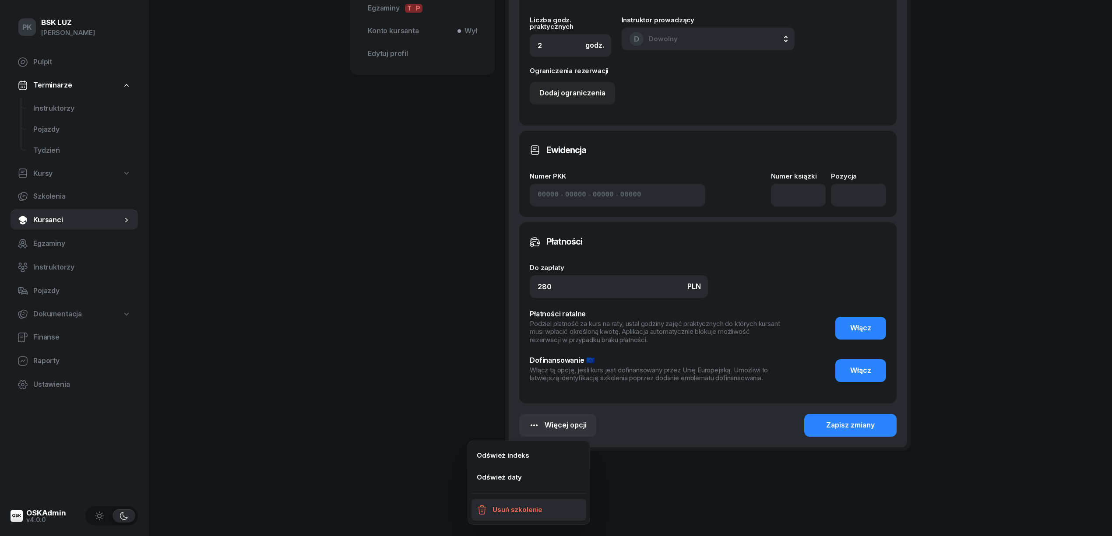
click at [554, 504] on link "Usuń szkolenie" at bounding box center [529, 510] width 115 height 22
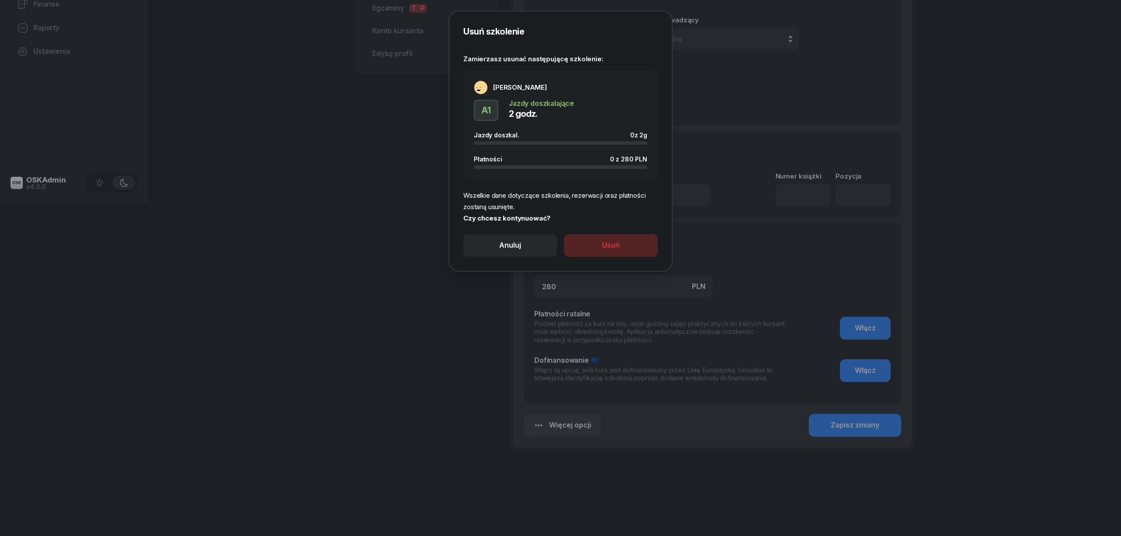
click at [630, 254] on button "Usuń" at bounding box center [611, 245] width 94 height 23
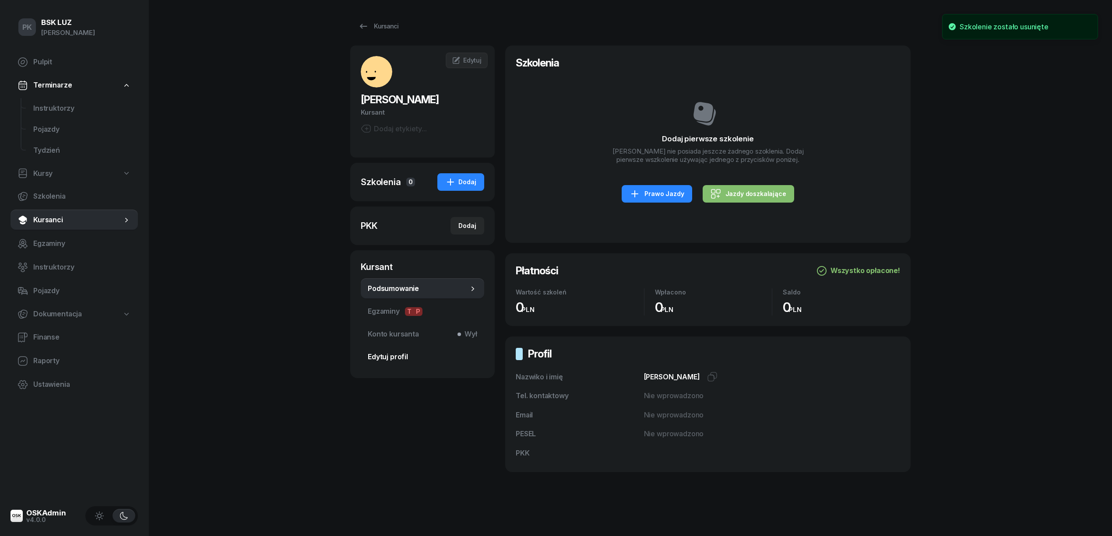
click at [409, 356] on span "Edytuj profil" at bounding box center [422, 357] width 109 height 11
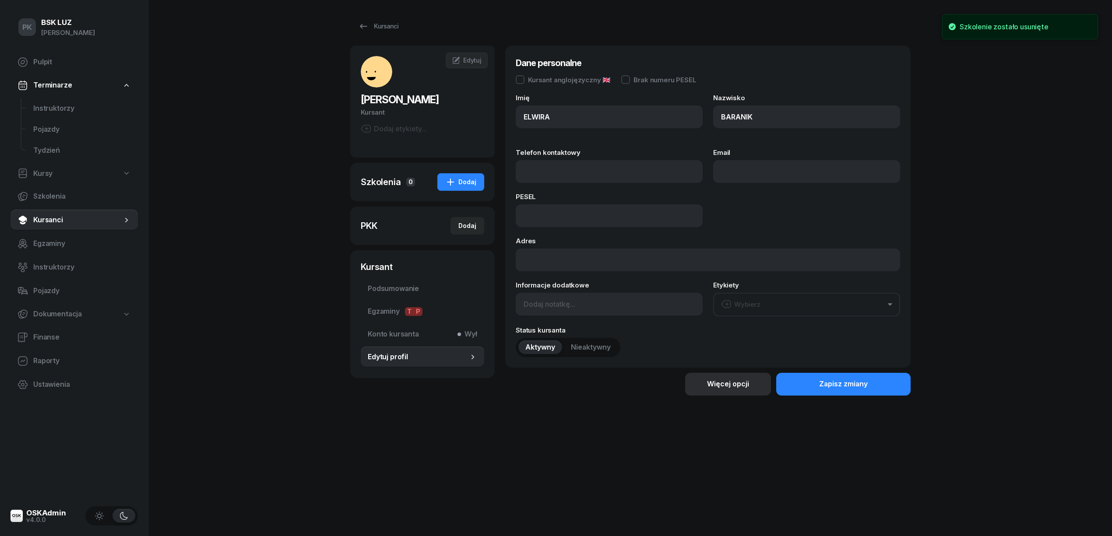
click at [728, 391] on button "Więcej opcji" at bounding box center [728, 384] width 86 height 23
click at [701, 416] on div "Usuń kursanta" at bounding box center [698, 414] width 46 height 11
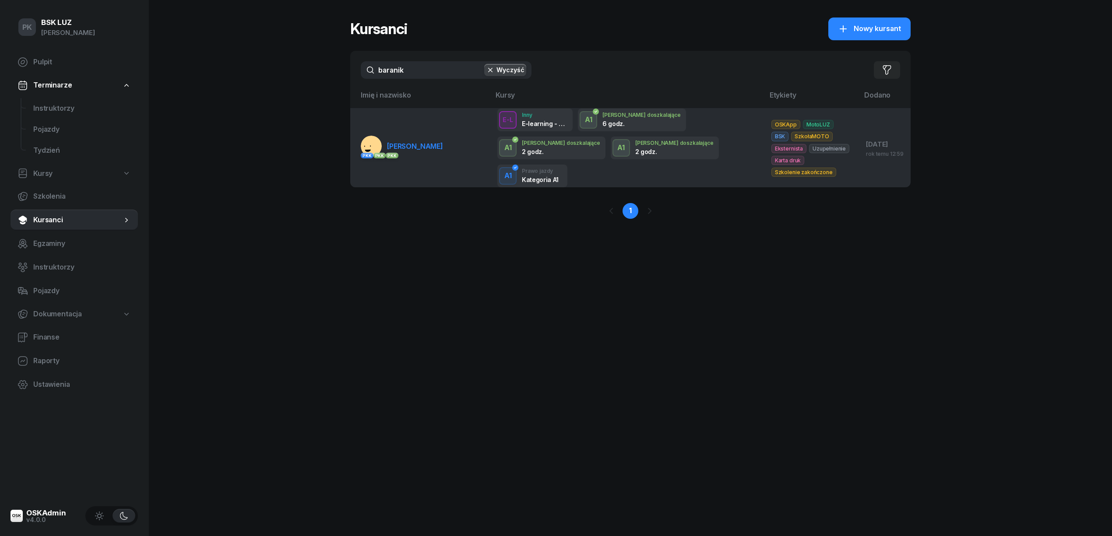
click at [423, 142] on span "[PERSON_NAME]" at bounding box center [415, 146] width 56 height 9
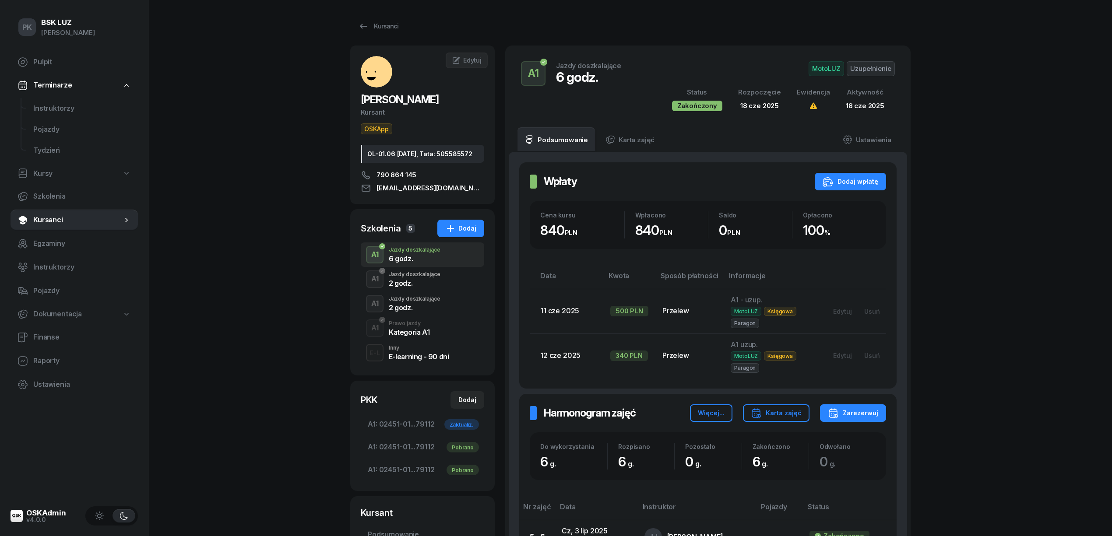
click at [420, 311] on div "2 godz." at bounding box center [415, 307] width 52 height 7
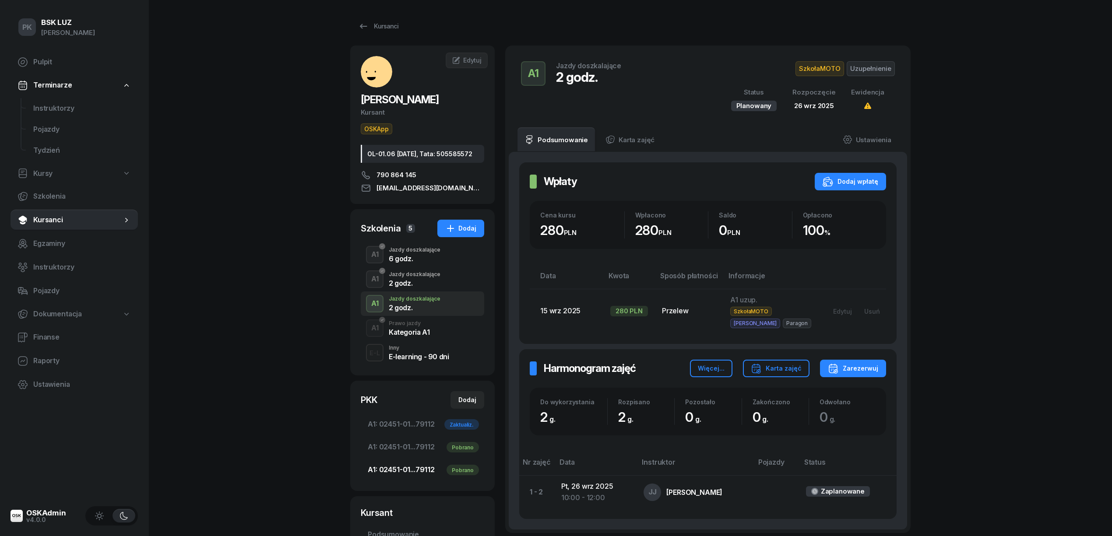
click at [411, 476] on span "A1: 02451-01...79112 Pobrano" at bounding box center [422, 470] width 109 height 11
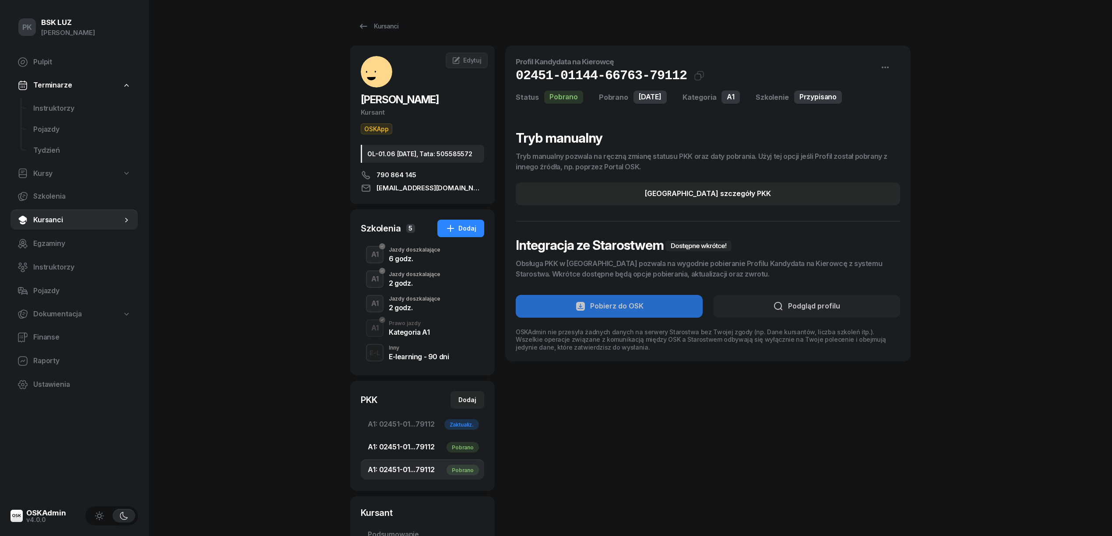
click at [416, 453] on span "A1: 02451-01...79112 Pobrano" at bounding box center [422, 447] width 109 height 11
click at [413, 430] on span "A1: 02451-01...79112 Zaktualiz." at bounding box center [422, 424] width 109 height 11
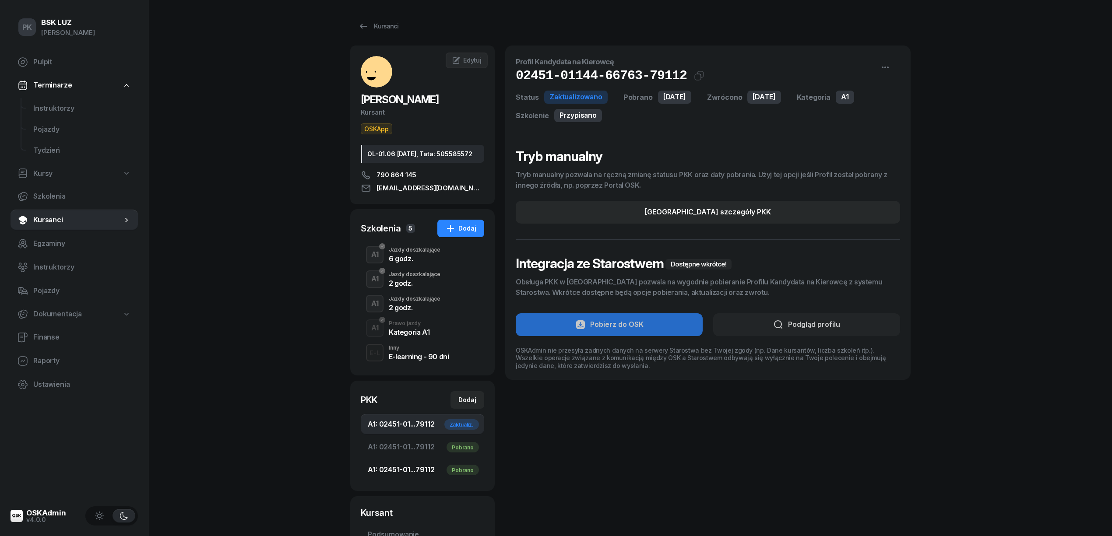
click at [407, 468] on link "A1: 02451-01...79112 Pobrano" at bounding box center [422, 470] width 123 height 21
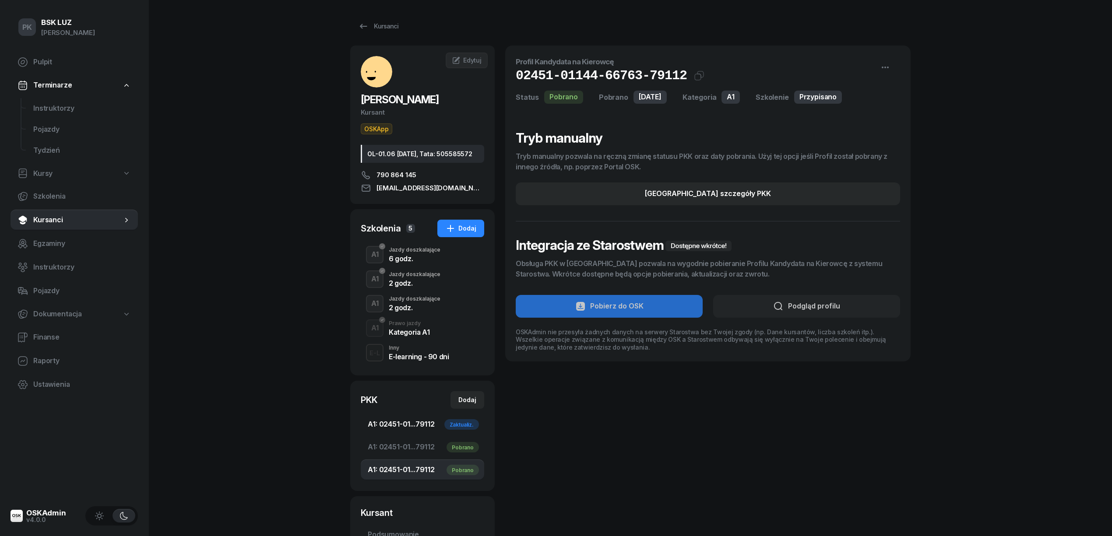
click at [409, 430] on span "A1: 02451-01...79112 Zaktualiz." at bounding box center [422, 424] width 109 height 11
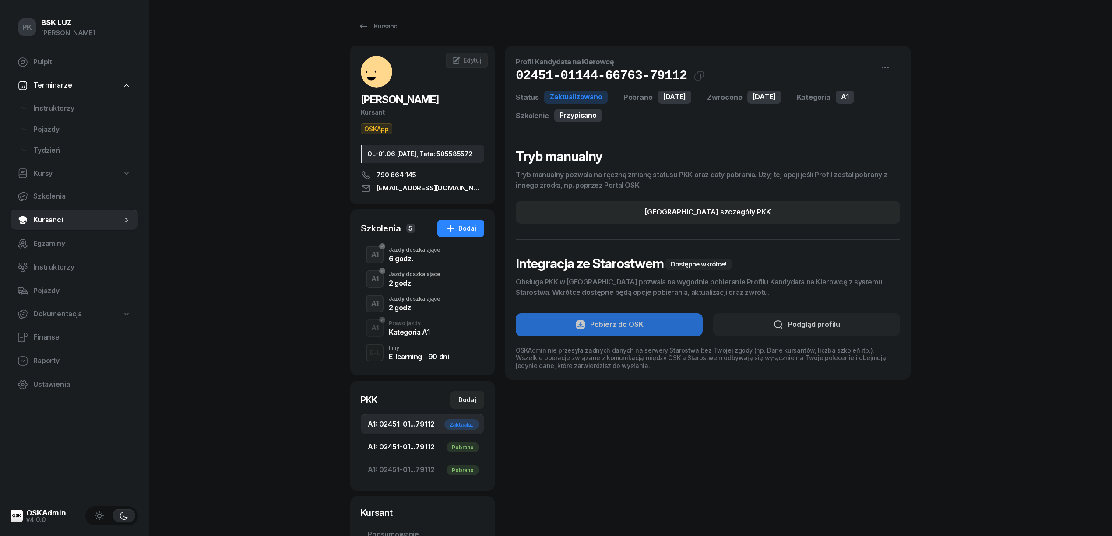
click at [402, 453] on span "A1: 02451-01...79112 Pobrano" at bounding box center [422, 447] width 109 height 11
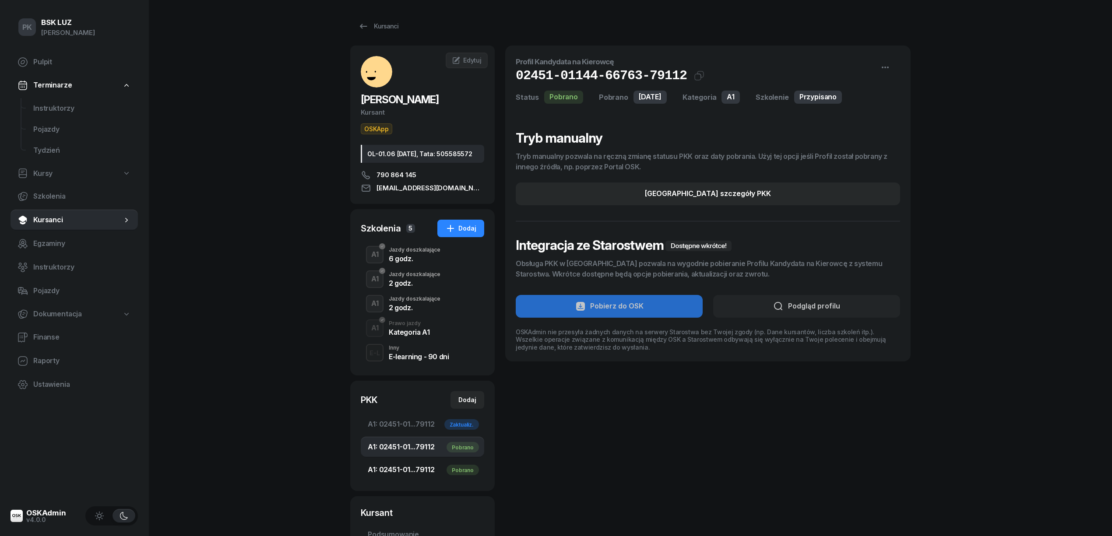
click at [403, 476] on span "A1: 02451-01...79112 Pobrano" at bounding box center [422, 470] width 109 height 11
click at [404, 453] on span "A1: 02451-01...79112 Pobrano" at bounding box center [422, 447] width 109 height 11
click at [402, 430] on span "A1: 02451-01...79112 Zaktualiz." at bounding box center [422, 424] width 109 height 11
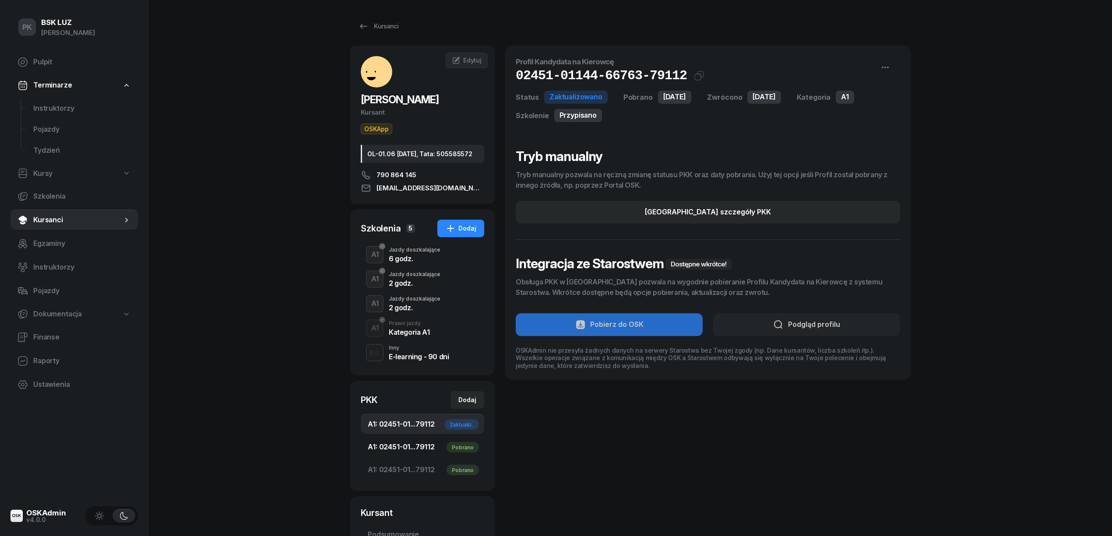
click at [401, 448] on link "A1: 02451-01...79112 Pobrano" at bounding box center [422, 447] width 123 height 21
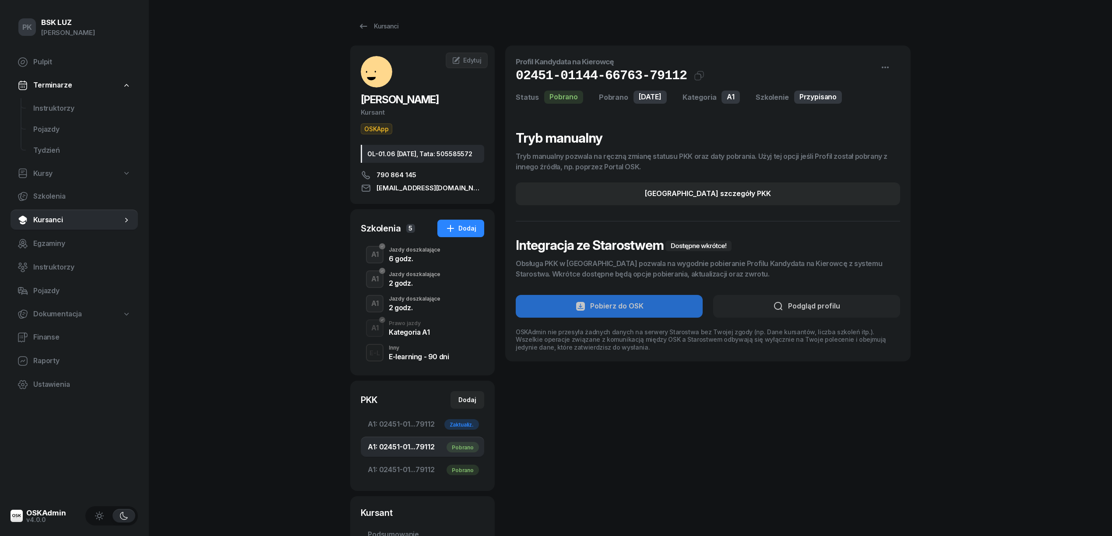
click at [402, 458] on link "A1: 02451-01...79112 Pobrano" at bounding box center [422, 447] width 123 height 21
click at [400, 476] on span "A1: 02451-01...79112 Pobrano" at bounding box center [422, 470] width 109 height 11
click at [829, 95] on div "Przypisano" at bounding box center [818, 97] width 48 height 13
click at [421, 302] on div "Jazdy doszkalające" at bounding box center [415, 298] width 52 height 5
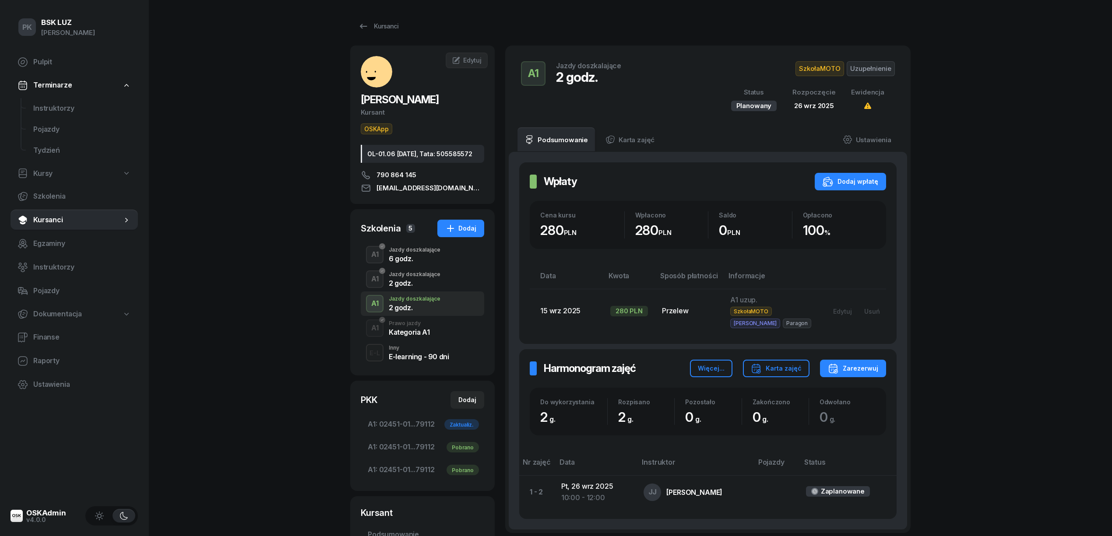
click at [420, 277] on div "Jazdy doszkalające" at bounding box center [415, 274] width 52 height 5
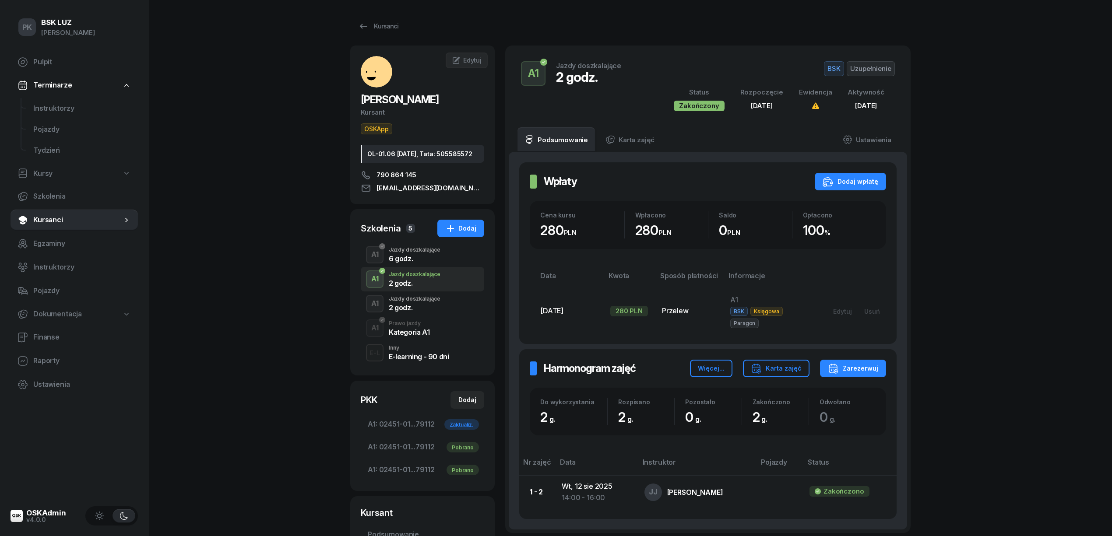
click at [419, 302] on div "Jazdy doszkalające" at bounding box center [415, 298] width 52 height 5
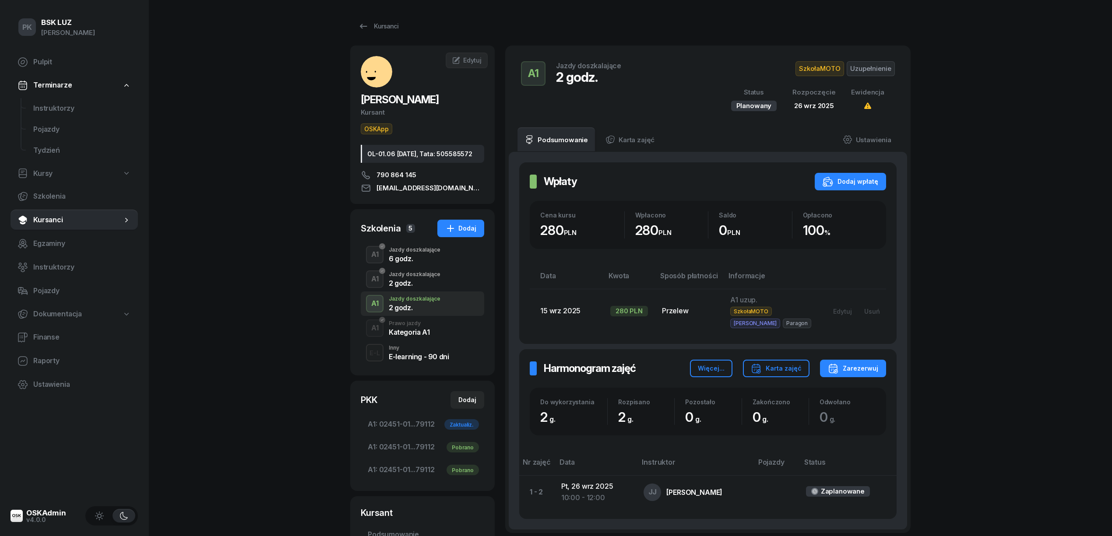
click at [417, 326] on div "Prawo jazdy" at bounding box center [409, 323] width 41 height 5
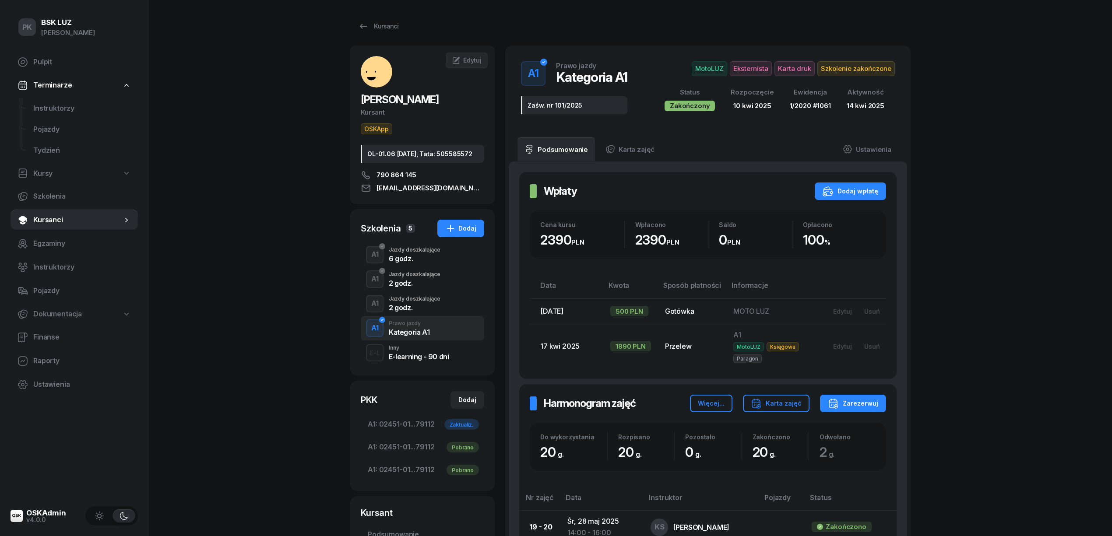
click at [420, 311] on div "2 godz." at bounding box center [415, 307] width 52 height 7
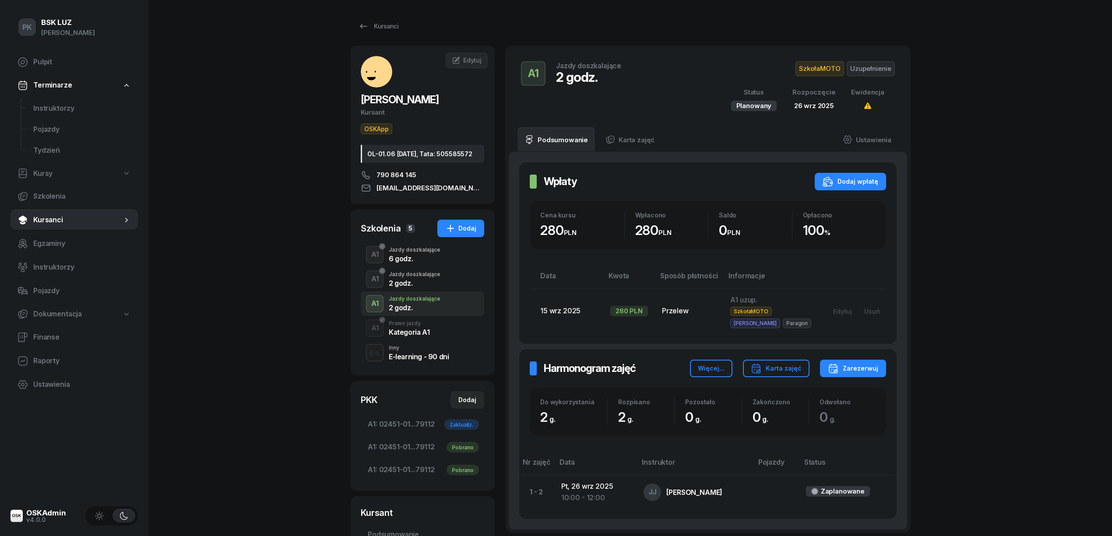
click at [423, 287] on div "2 godz." at bounding box center [415, 283] width 52 height 7
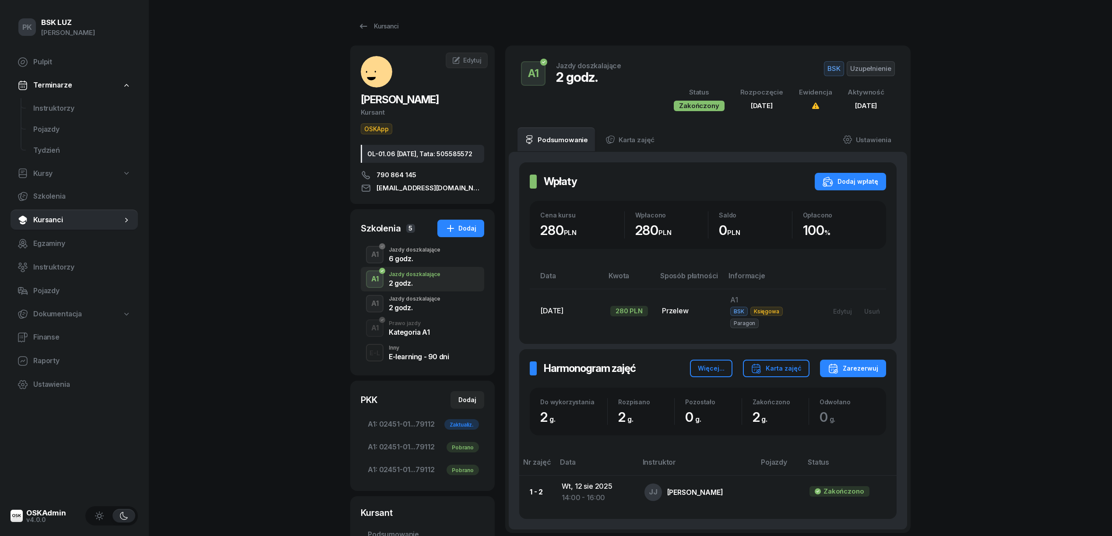
click at [421, 262] on div "6 godz." at bounding box center [415, 258] width 52 height 10
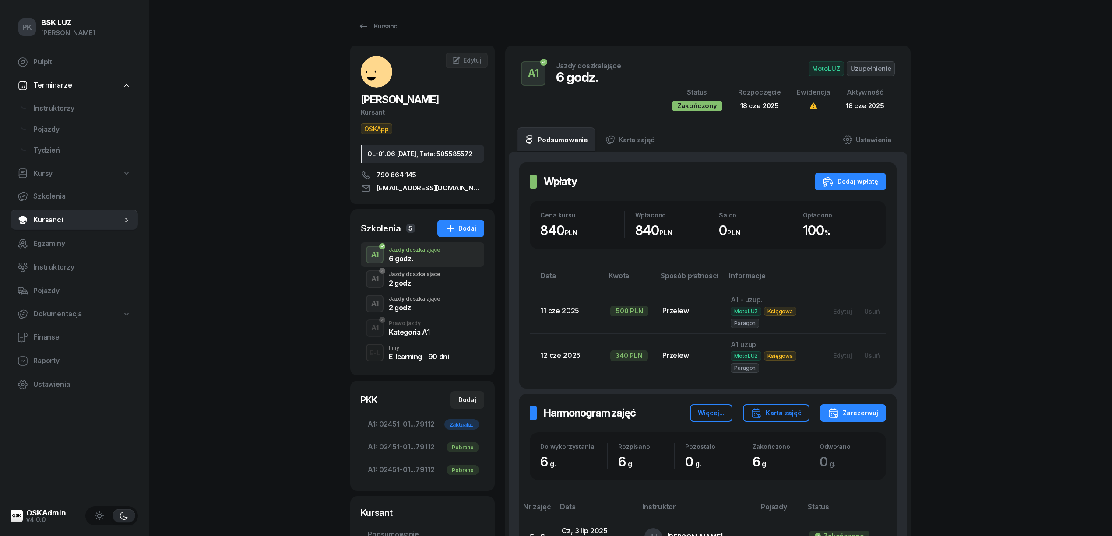
click at [419, 287] on div "2 godz." at bounding box center [415, 283] width 52 height 7
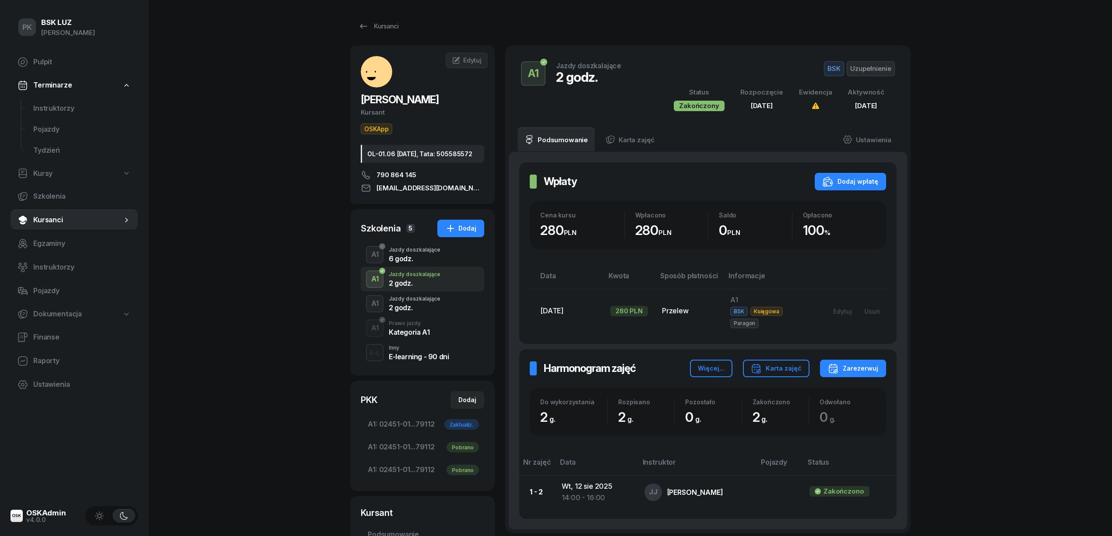
click at [417, 302] on div "Jazdy doszkalające" at bounding box center [415, 298] width 52 height 5
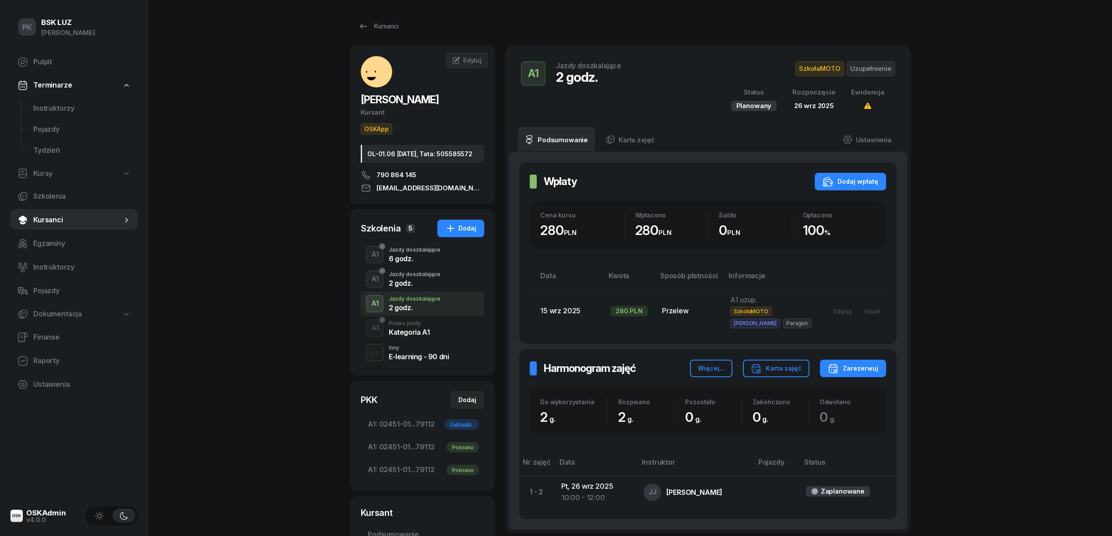
click at [421, 277] on div "Jazdy doszkalające" at bounding box center [415, 274] width 52 height 5
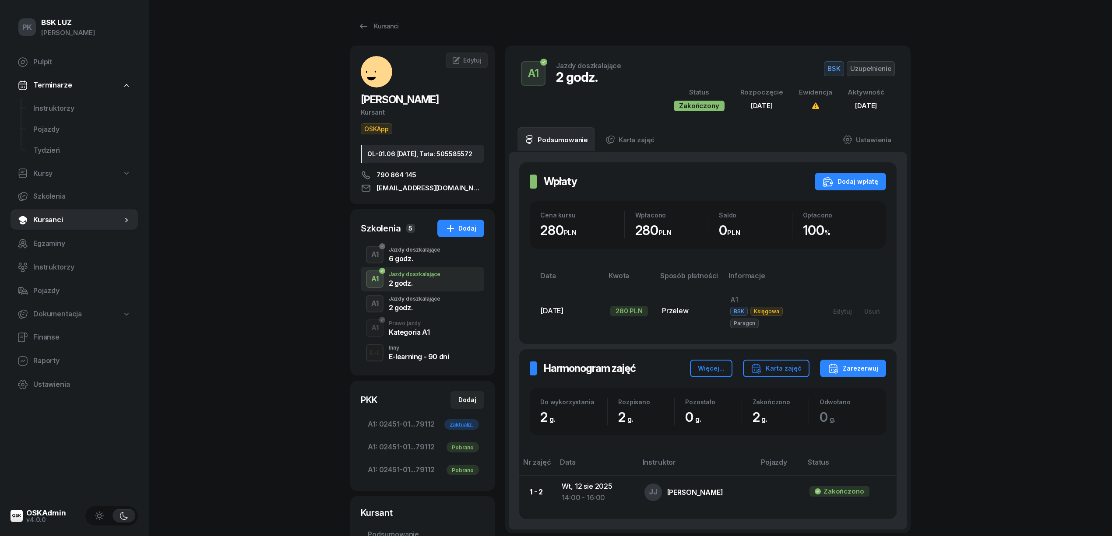
click at [420, 262] on div "6 godz." at bounding box center [415, 258] width 52 height 7
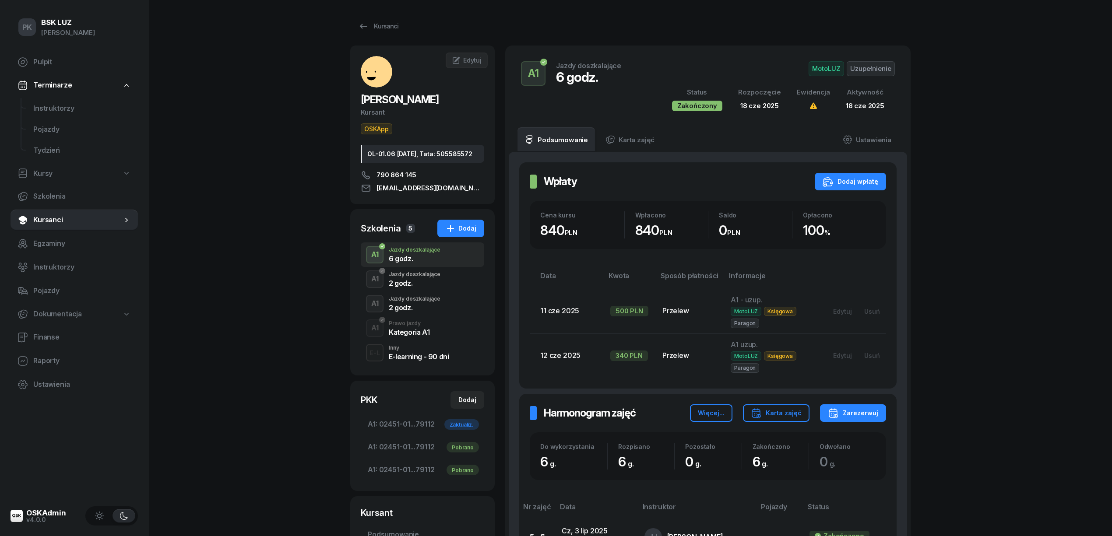
click at [416, 287] on div "2 godz." at bounding box center [415, 282] width 52 height 10
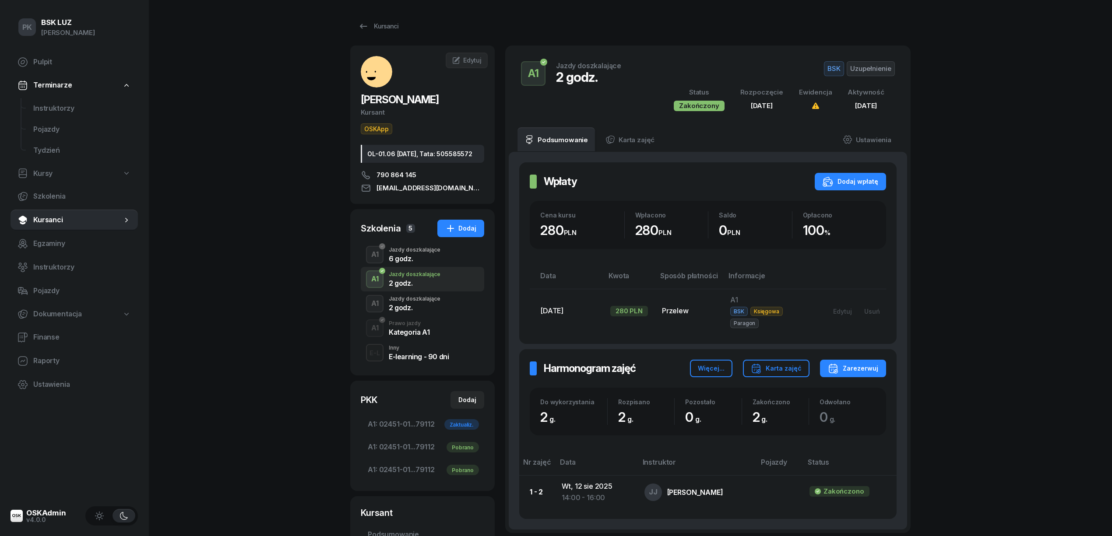
click at [414, 302] on div "Jazdy doszkalające" at bounding box center [415, 298] width 52 height 5
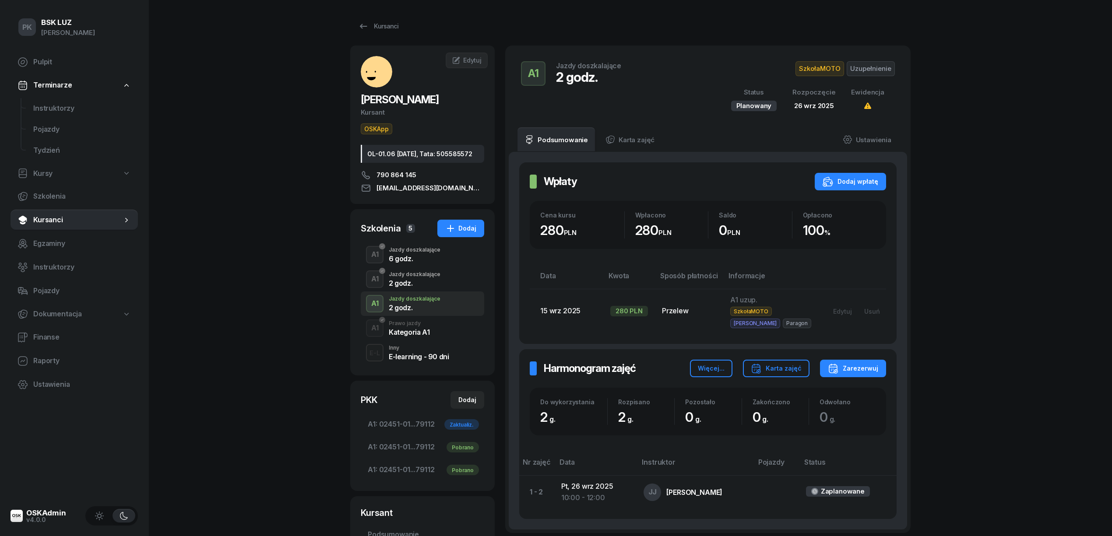
click at [417, 286] on div "Jazdy doszkalające 2 godz." at bounding box center [415, 279] width 52 height 15
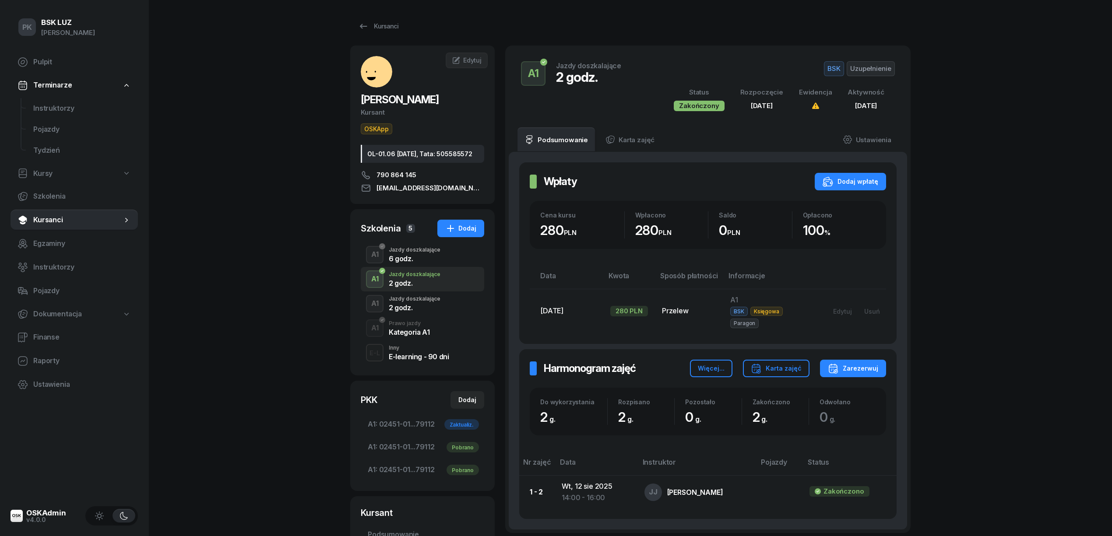
click at [421, 262] on div "6 godz." at bounding box center [415, 258] width 52 height 7
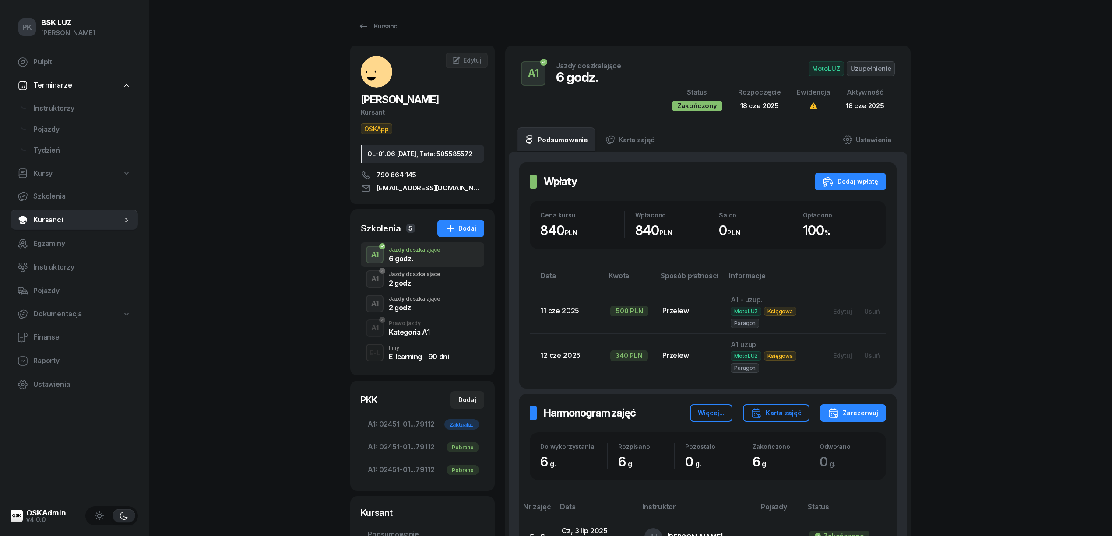
click at [419, 302] on div "Jazdy doszkalające" at bounding box center [415, 298] width 52 height 5
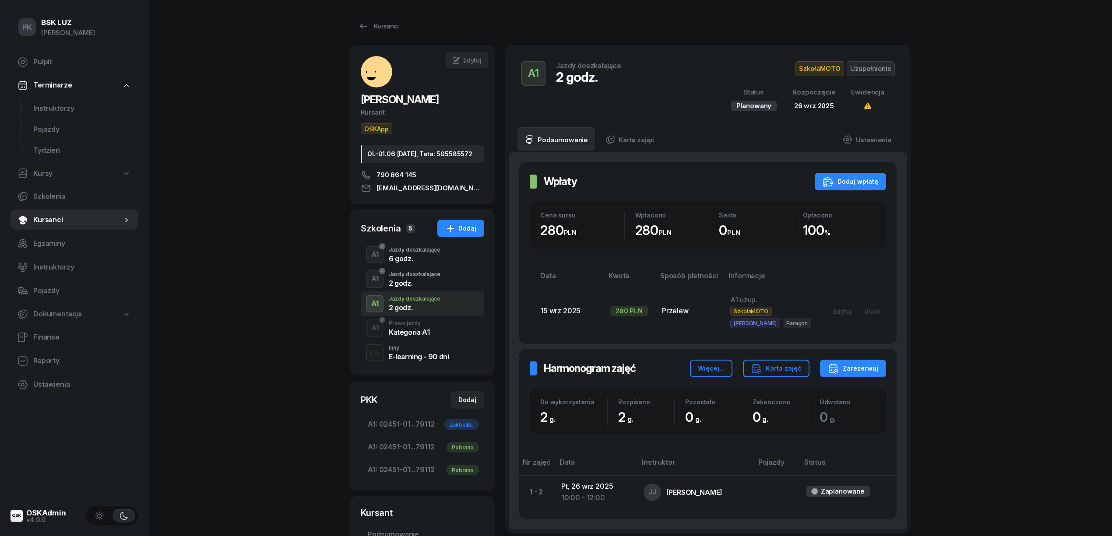
click at [427, 262] on div "6 godz." at bounding box center [415, 258] width 52 height 7
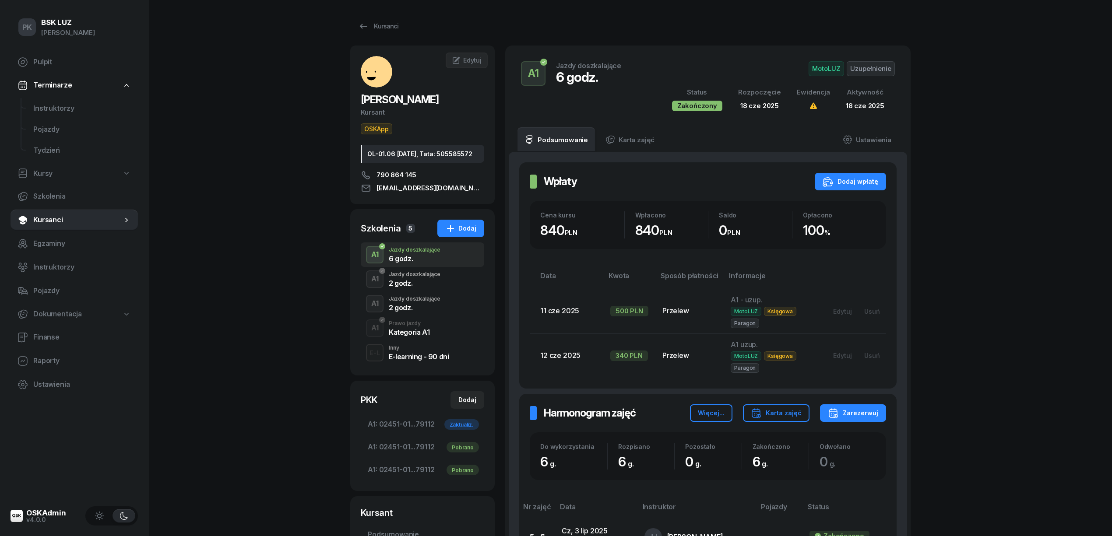
click at [417, 326] on div "Prawo jazdy" at bounding box center [409, 323] width 41 height 5
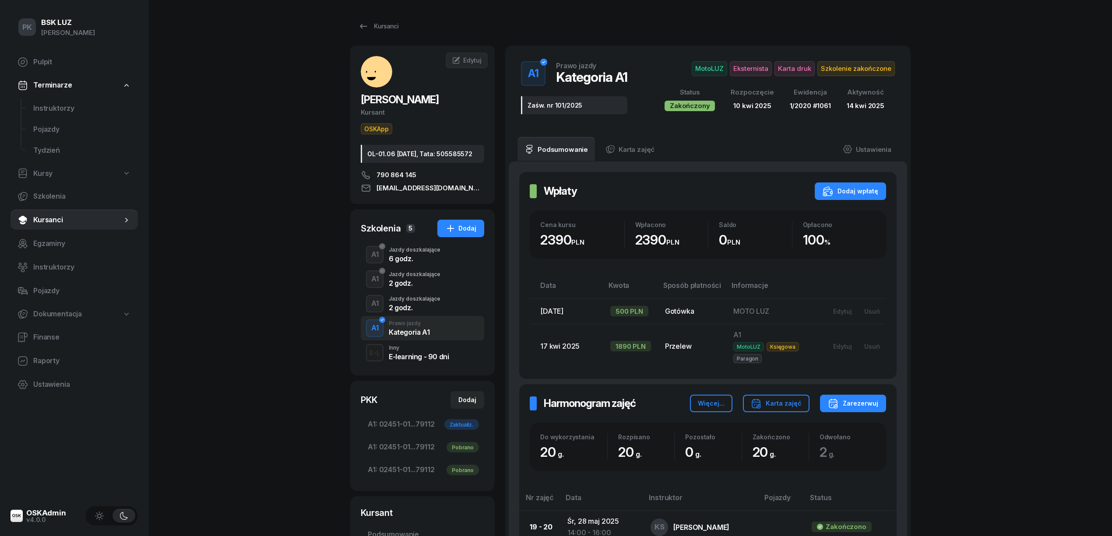
click at [419, 302] on div "Jazdy doszkalające" at bounding box center [415, 298] width 52 height 5
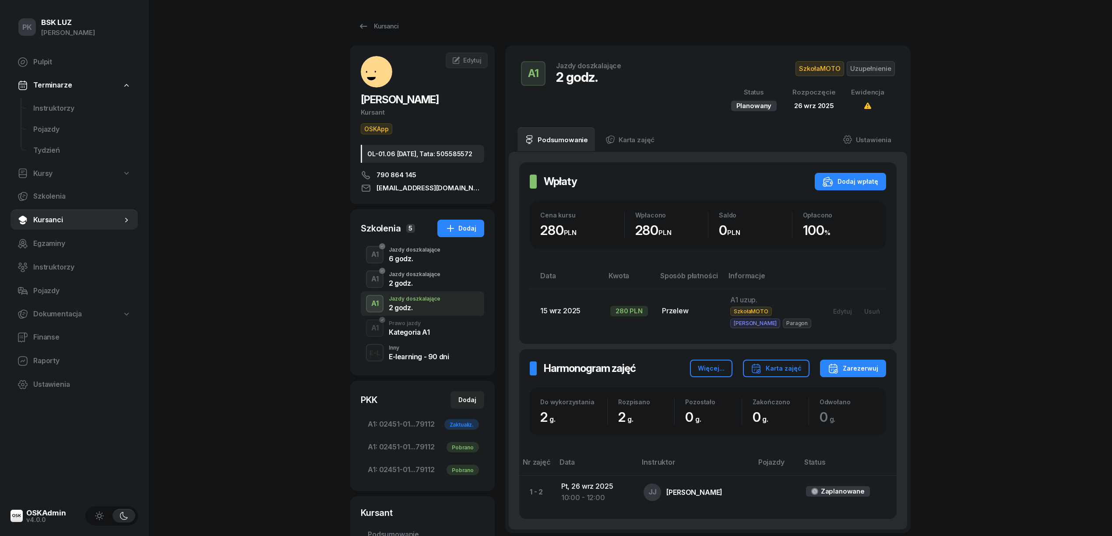
click at [419, 277] on div "Jazdy doszkalające" at bounding box center [415, 274] width 52 height 5
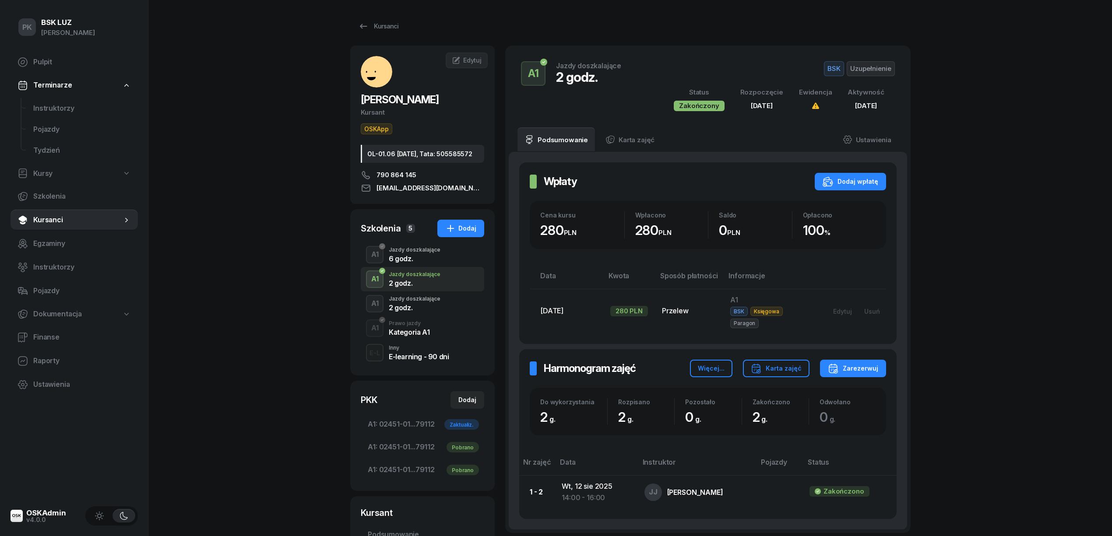
click at [424, 253] on div "Jazdy doszkalające" at bounding box center [415, 249] width 52 height 5
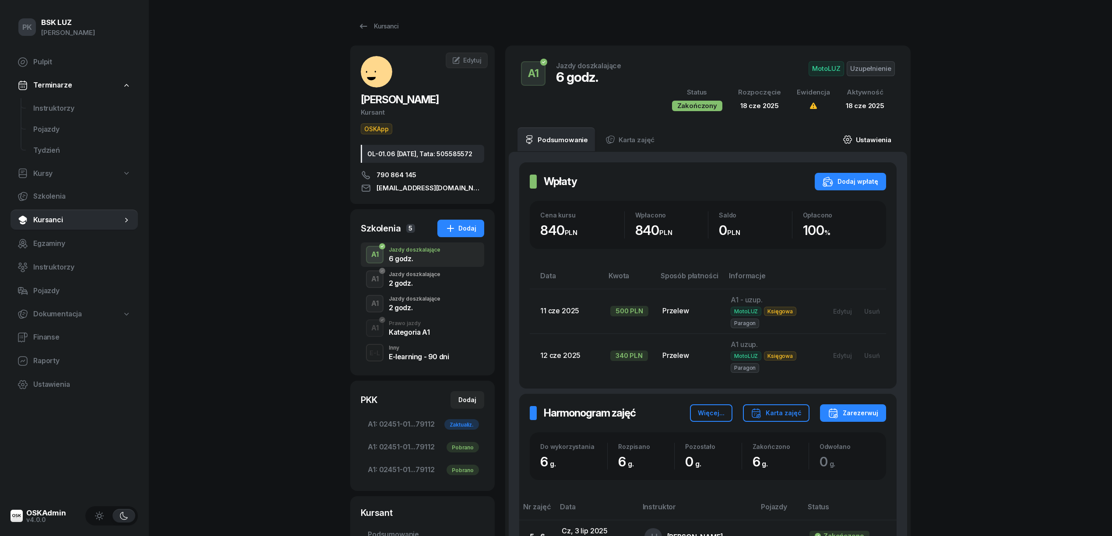
click at [885, 135] on link "Ustawienia" at bounding box center [867, 139] width 63 height 25
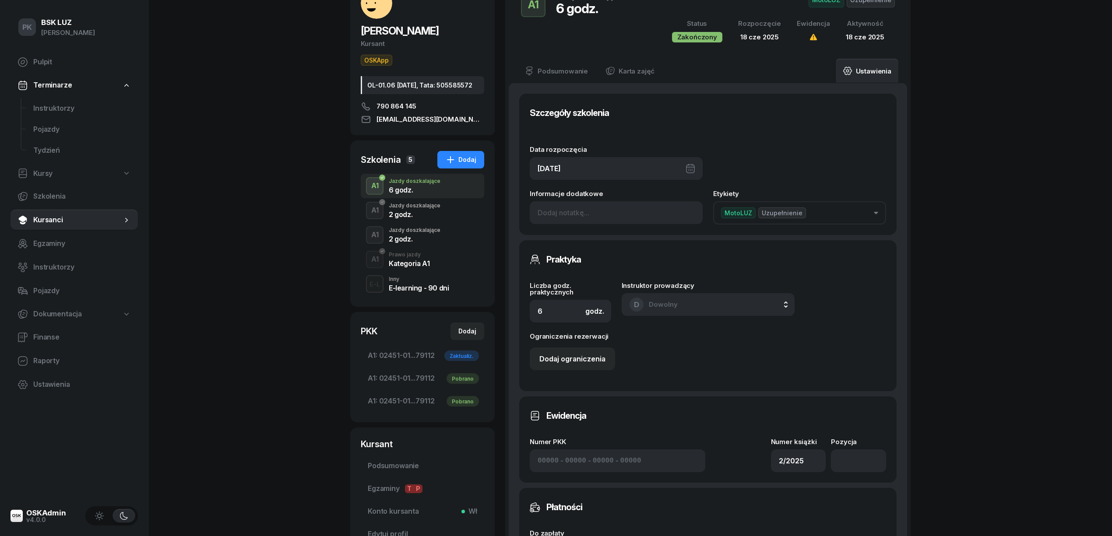
scroll to position [175, 0]
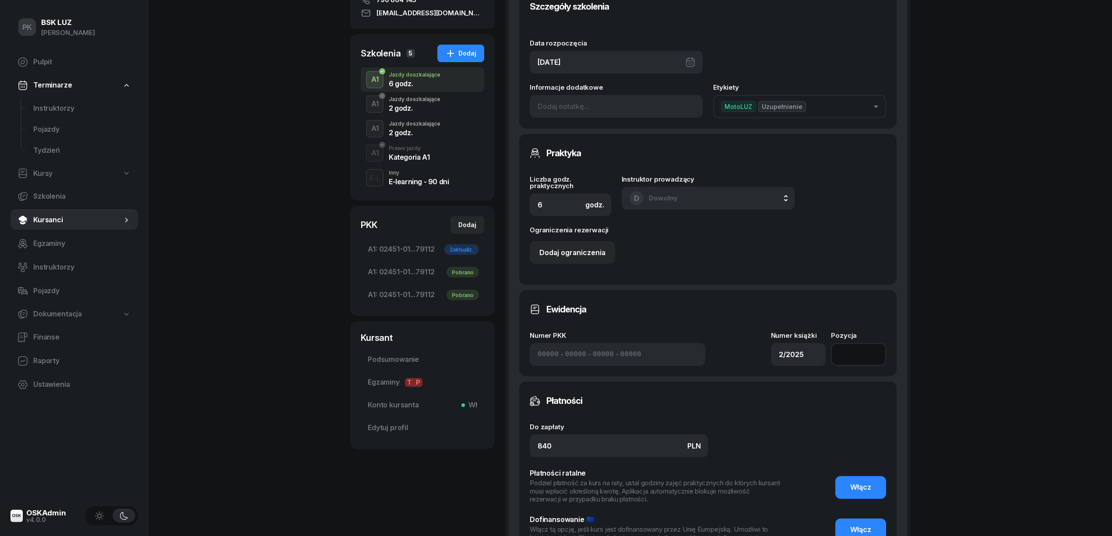
click at [841, 360] on input "number" at bounding box center [858, 354] width 55 height 23
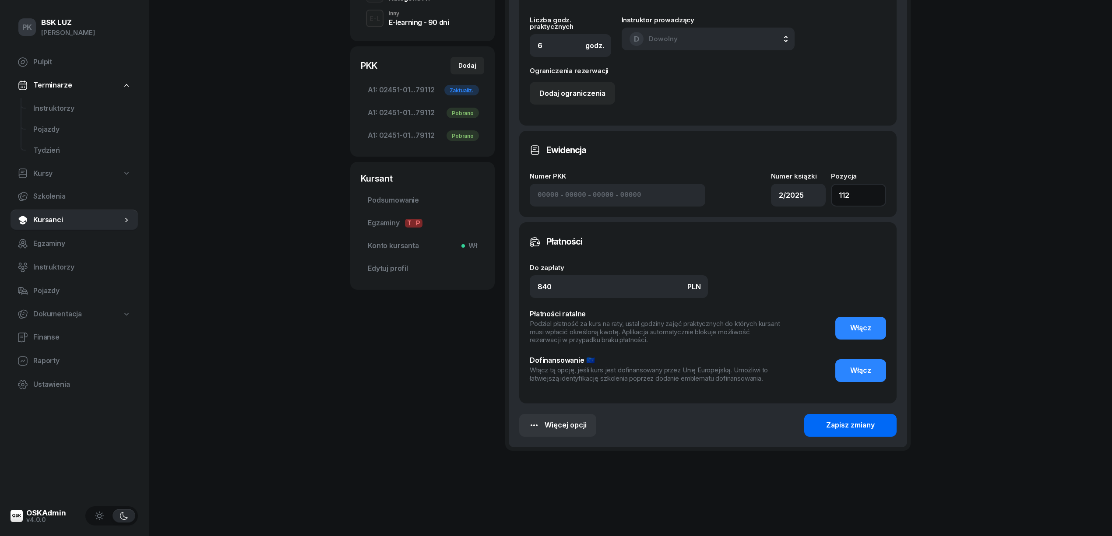
type input "112"
click at [845, 420] on div "Zapisz zmiany" at bounding box center [850, 425] width 49 height 11
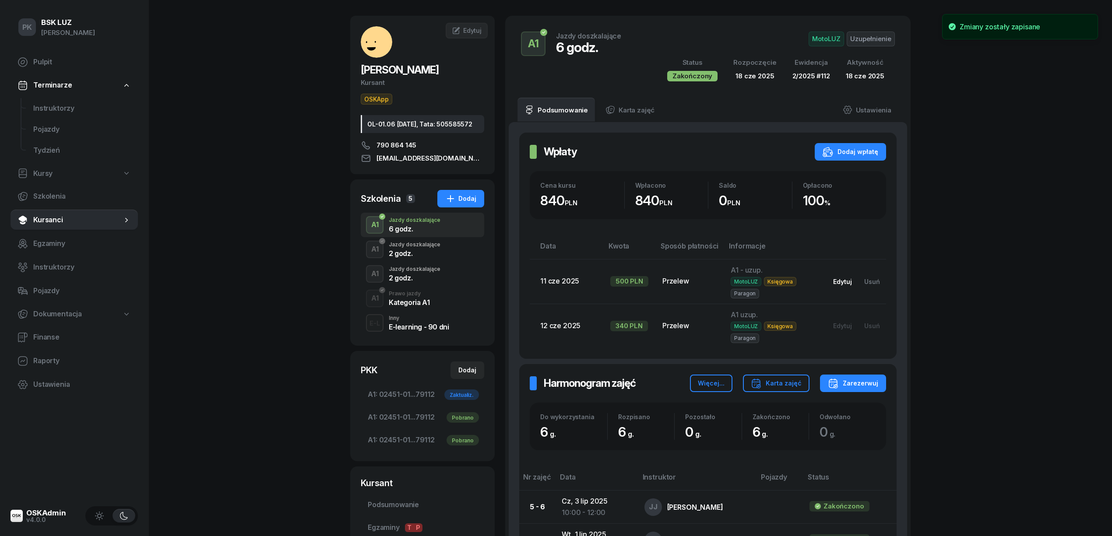
scroll to position [0, 0]
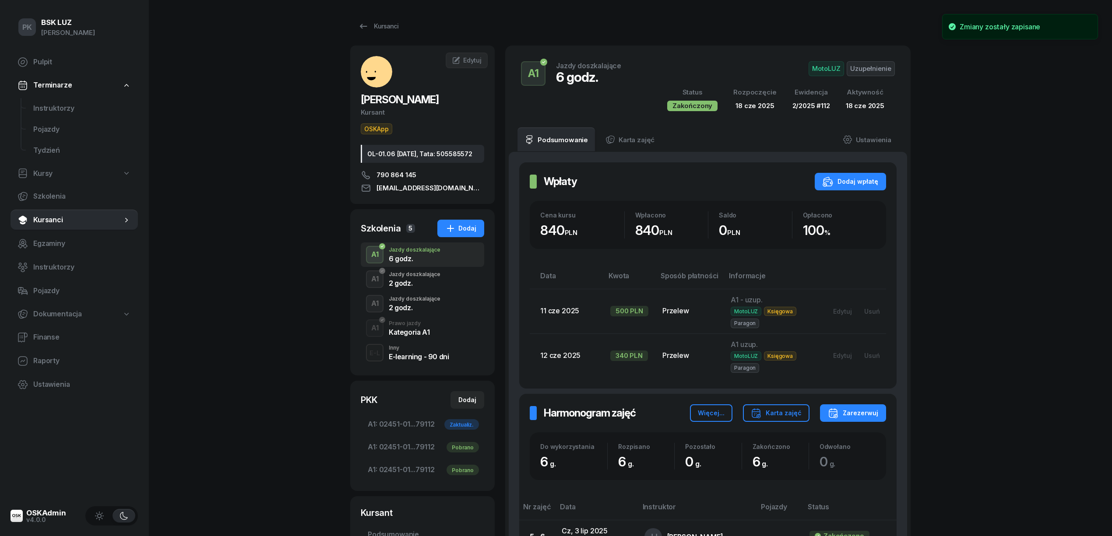
click at [402, 277] on div "Jazdy doszkalające" at bounding box center [415, 274] width 52 height 5
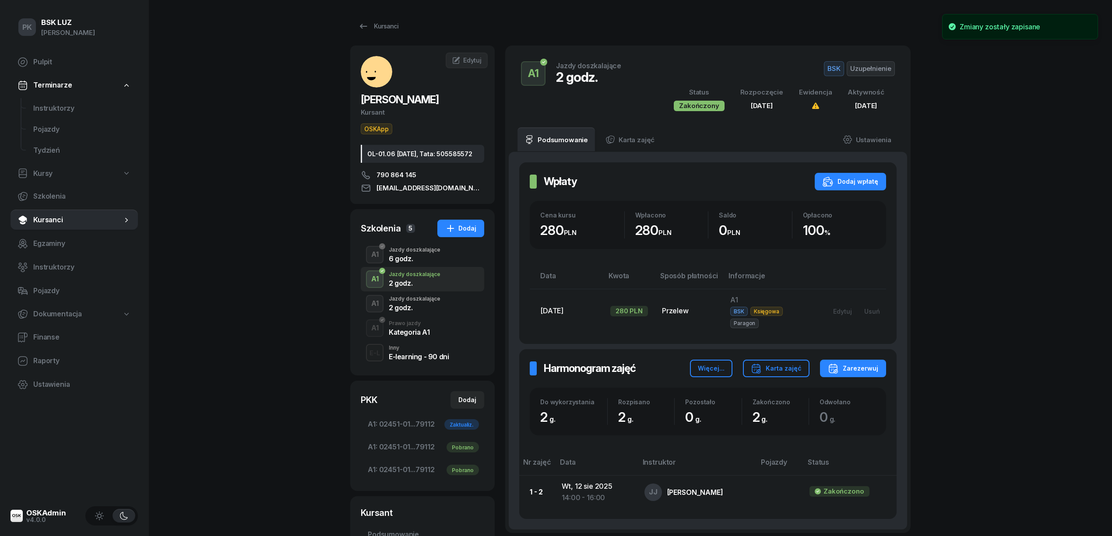
click at [407, 302] on div "Jazdy doszkalające" at bounding box center [415, 298] width 52 height 5
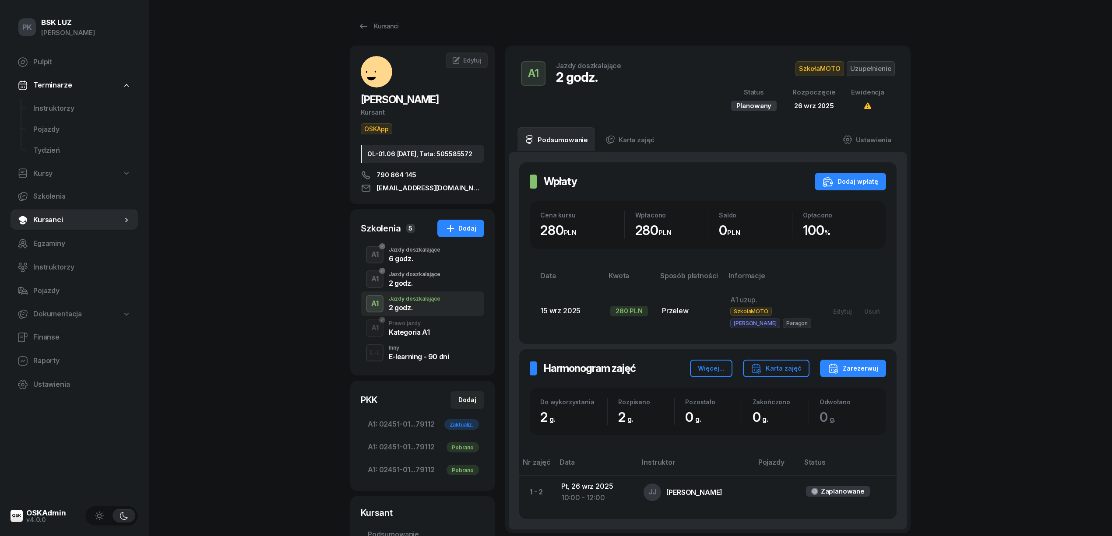
click at [407, 336] on div "Kategoria A1" at bounding box center [409, 332] width 41 height 7
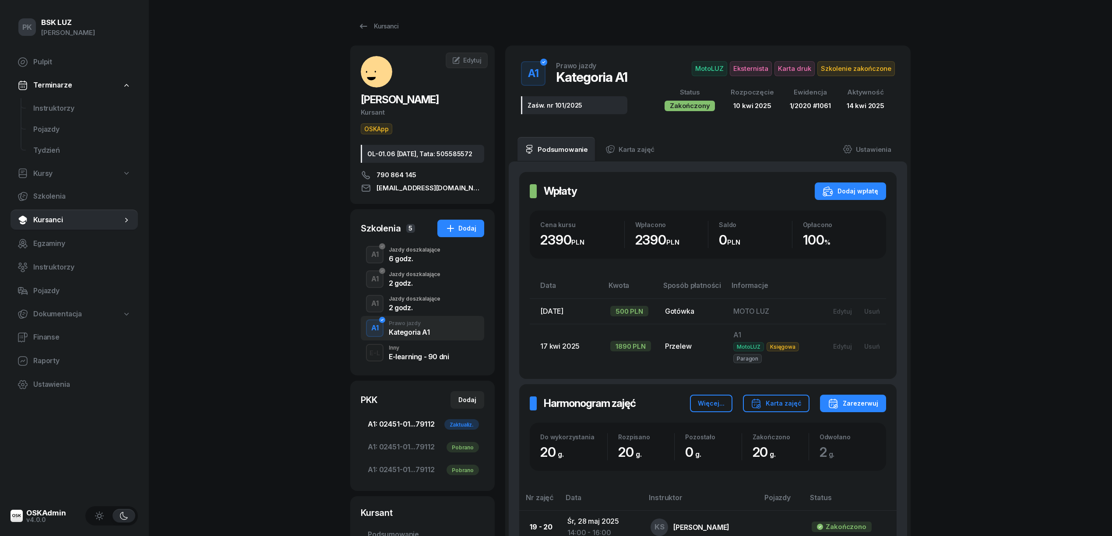
click at [413, 430] on span "A1: 02451-01...79112 Zaktualiz." at bounding box center [422, 424] width 109 height 11
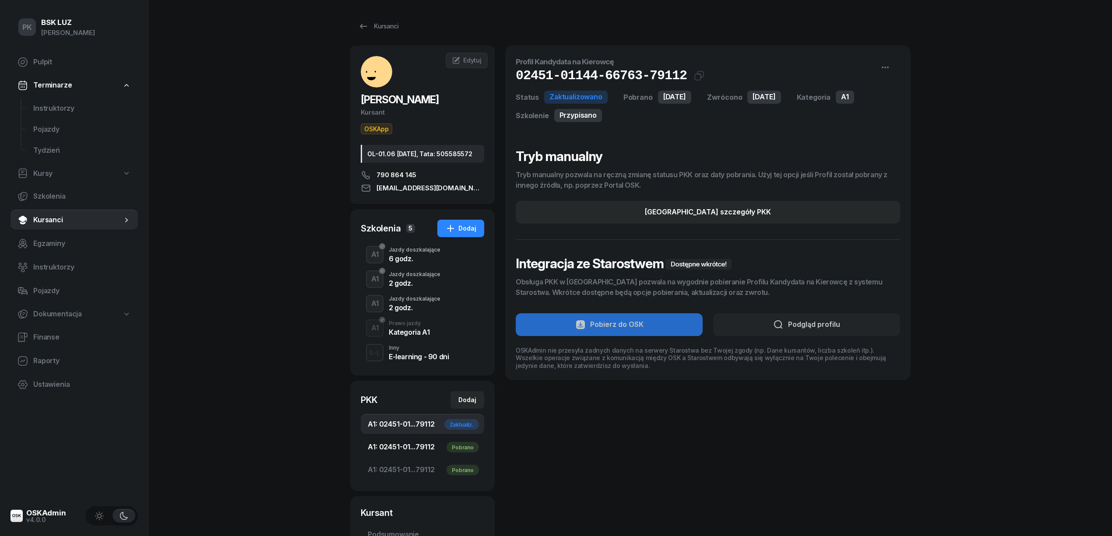
click at [413, 451] on span "A1: 02451-01...79112 Pobrano" at bounding box center [422, 447] width 109 height 11
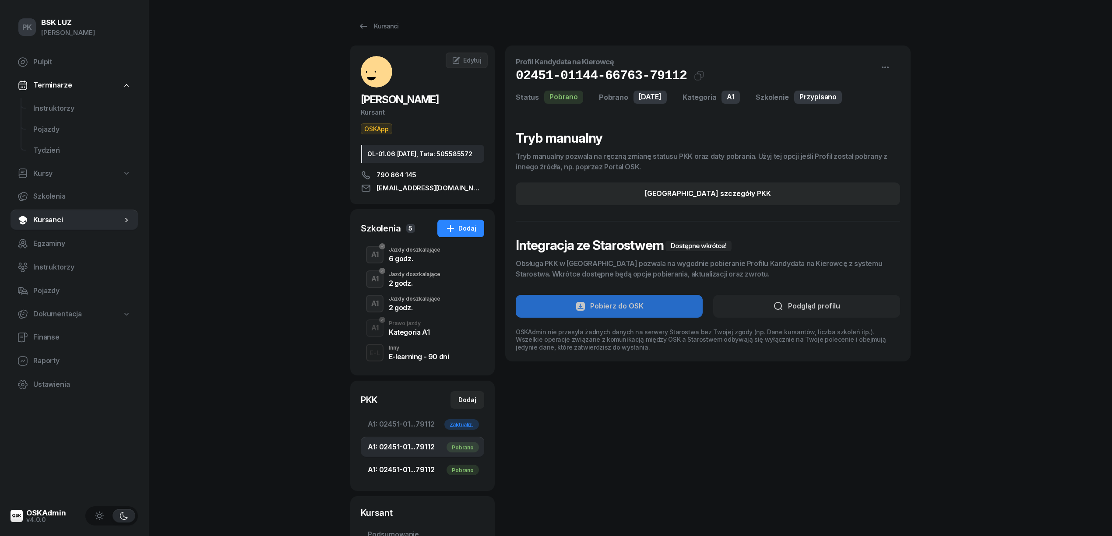
click at [413, 473] on span "A1: 02451-01...79112 Pobrano" at bounding box center [422, 470] width 109 height 11
click at [415, 453] on span "A1: 02451-01...79112 Pobrano" at bounding box center [422, 447] width 109 height 11
click at [236, 209] on div "PK BSK [PERSON_NAME] Pulpit Terminarze Instruktorzy Pojazdy Tydzień Kursy Szkol…" at bounding box center [556, 342] width 1112 height 684
click at [382, 25] on div "Kursanci" at bounding box center [378, 26] width 40 height 11
